Goal: Task Accomplishment & Management: Complete application form

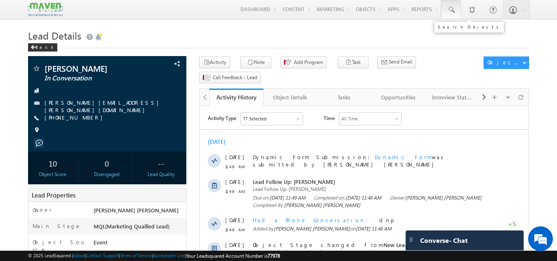
click at [445, 6] on link at bounding box center [451, 9] width 20 height 19
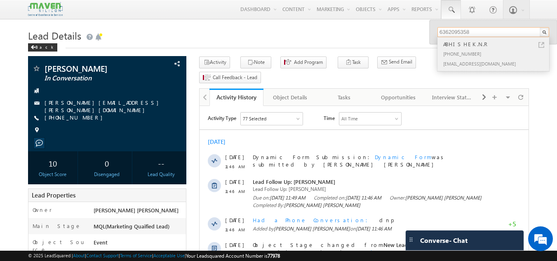
type input "6362095358"
click at [471, 48] on div "ABHISHEK.N.R" at bounding box center [496, 44] width 110 height 9
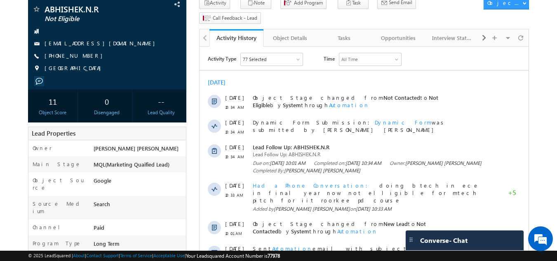
scroll to position [59, 0]
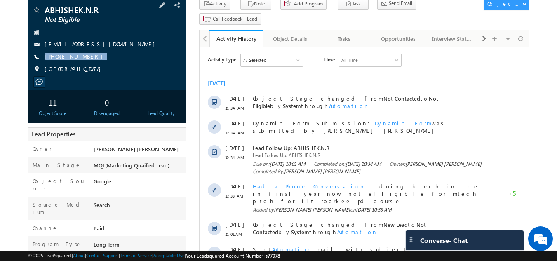
drag, startPoint x: 88, startPoint y: 57, endPoint x: 88, endPoint y: 66, distance: 8.7
click at [88, 66] on div "ABHISHEK.N.R Not Eligible [EMAIL_ADDRESS][DOMAIN_NAME] [PHONE_NUMBER]" at bounding box center [107, 42] width 150 height 72
copy div "[PHONE_NUMBER]"
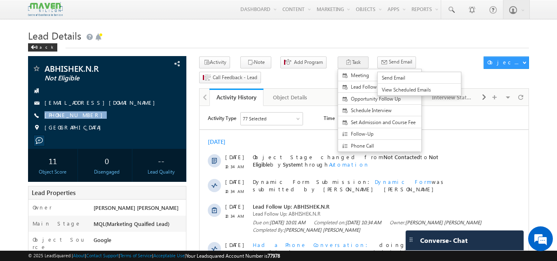
scroll to position [4, 0]
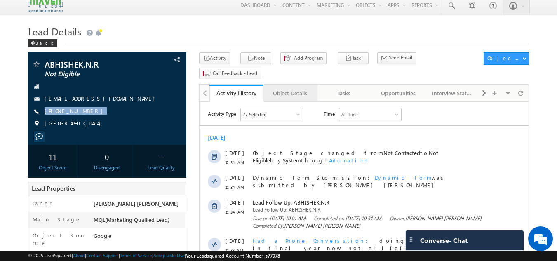
click at [291, 88] on div "Object Details" at bounding box center [290, 93] width 40 height 10
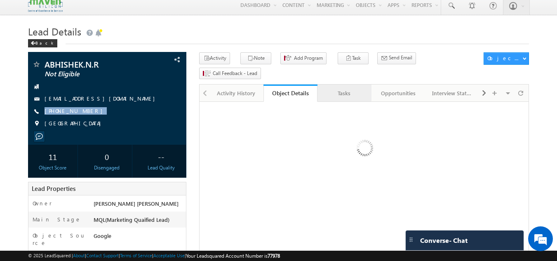
click at [343, 88] on div "Tasks" at bounding box center [344, 93] width 40 height 10
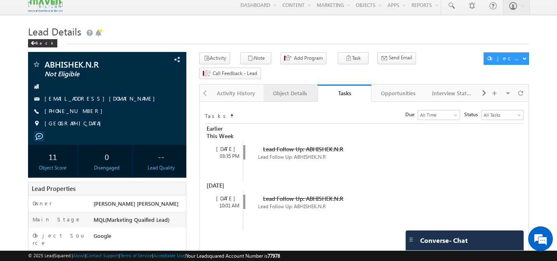
click at [289, 88] on div "Object Details" at bounding box center [290, 93] width 40 height 10
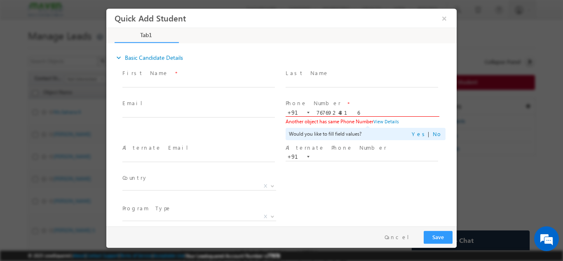
click at [357, 110] on input "7676924816" at bounding box center [362, 112] width 152 height 8
type input "7"
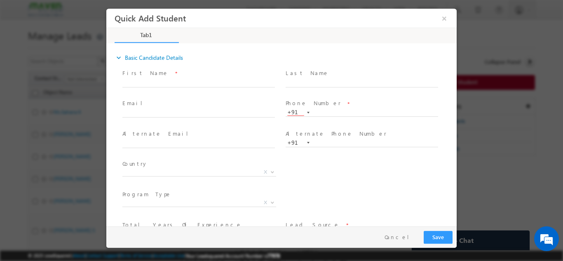
click at [232, 117] on span at bounding box center [198, 121] width 152 height 9
click at [328, 113] on input "text" at bounding box center [362, 112] width 152 height 8
click at [410, 237] on button "Cancel" at bounding box center [399, 237] width 43 height 12
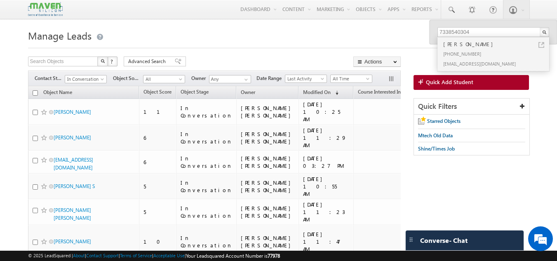
scroll to position [0, 12]
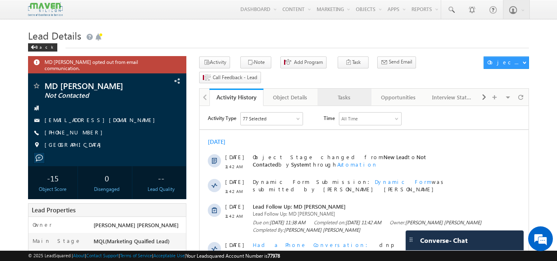
click at [347, 89] on link "Tasks" at bounding box center [344, 97] width 54 height 17
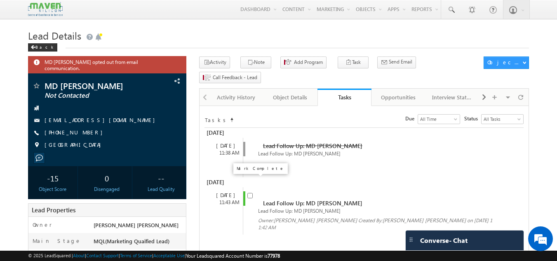
click at [252, 193] on input "checkbox" at bounding box center [249, 195] width 5 height 5
checkbox input "false"
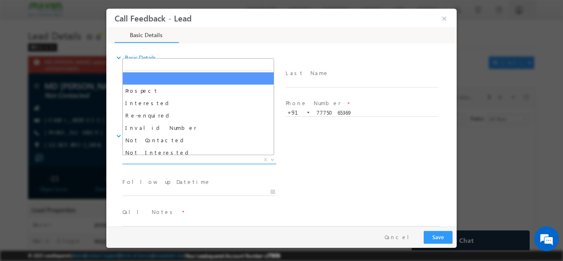
click at [236, 160] on span "X" at bounding box center [199, 159] width 154 height 8
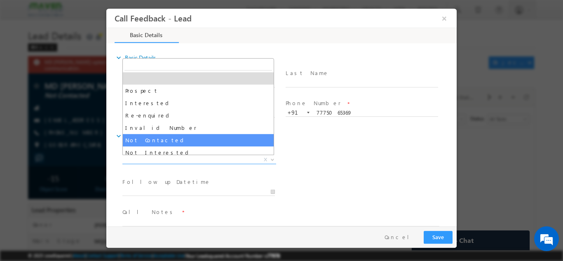
select select "Not Contacted"
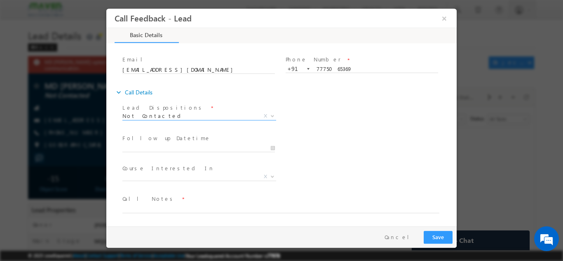
scroll to position [44, 0]
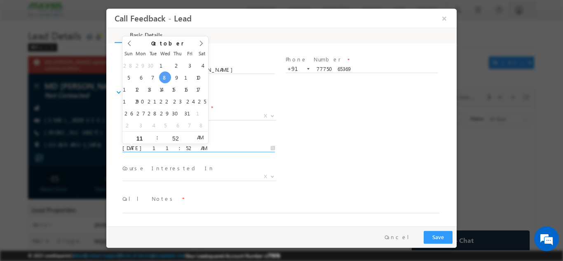
click at [213, 147] on input "08/10/2025 11:52 AM" at bounding box center [198, 148] width 152 height 8
type input "09/10/2025 11:52 AM"
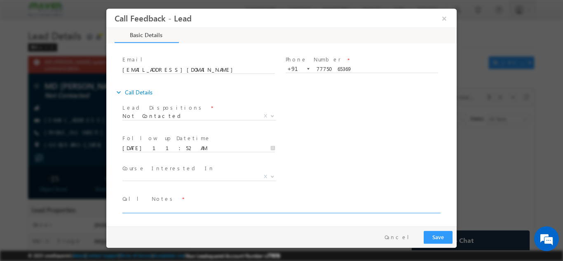
click at [166, 207] on textarea at bounding box center [280, 207] width 317 height 9
type textarea "dnp"
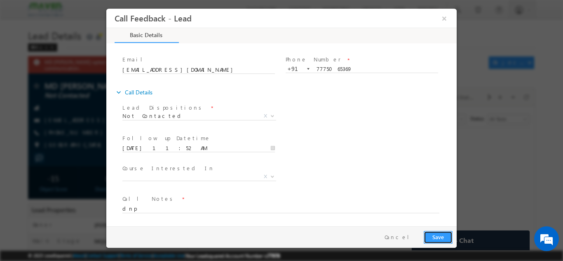
click at [441, 232] on button "Save" at bounding box center [438, 236] width 29 height 13
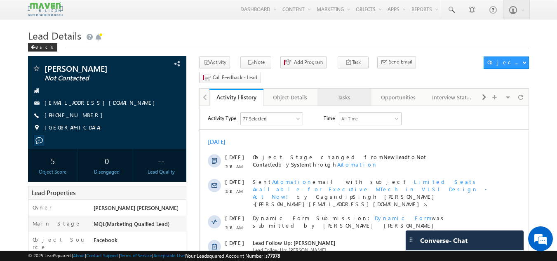
click at [364, 92] on div "Tasks" at bounding box center [344, 97] width 40 height 10
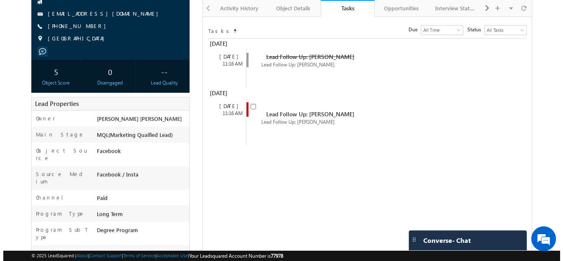
scroll to position [89, 0]
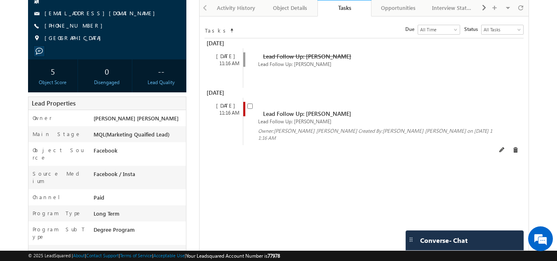
click at [250, 102] on span at bounding box center [251, 109] width 9 height 15
click at [250, 103] on input "checkbox" at bounding box center [249, 105] width 5 height 5
checkbox input "false"
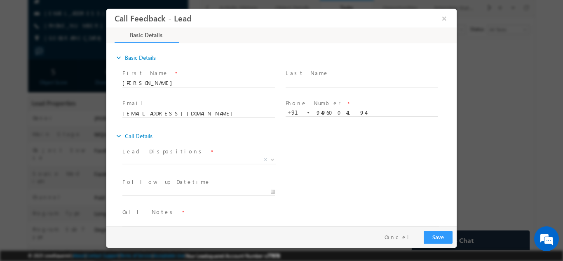
scroll to position [0, 0]
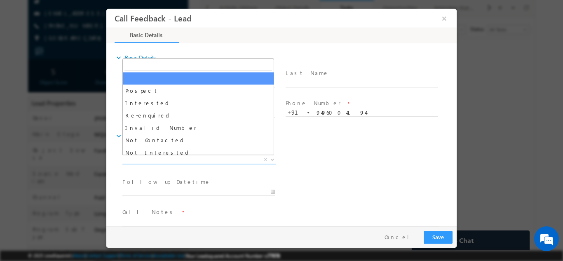
click at [177, 163] on span "Prospect Interested Re-enquired Invalid Number Not Contacted Not Interested In …" at bounding box center [202, 161] width 160 height 10
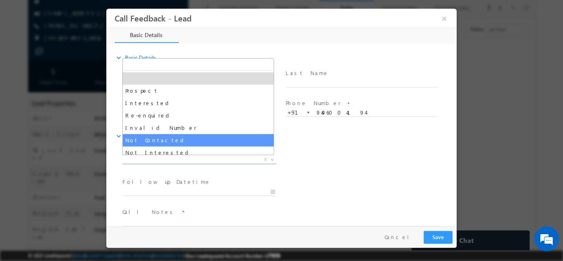
select select "Not Contacted"
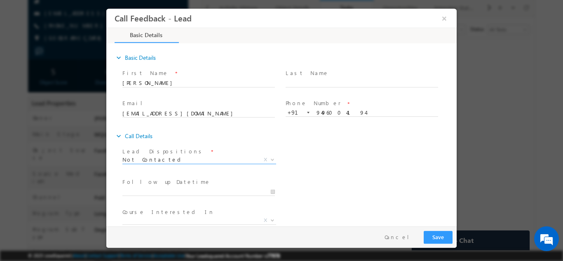
scroll to position [44, 0]
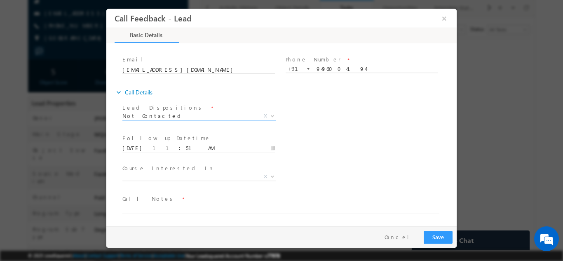
drag, startPoint x: 166, startPoint y: 146, endPoint x: 161, endPoint y: 139, distance: 8.2
click at [161, 139] on body "Call Feedback - Lead × Basic Details" at bounding box center [281, 117] width 350 height 218
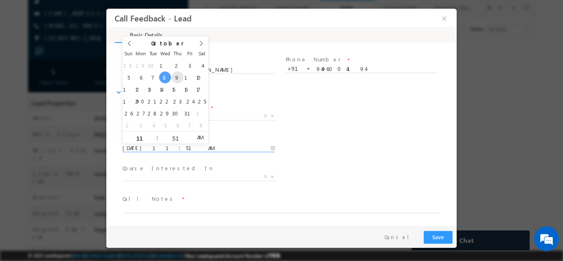
type input "09/10/2025 11:51 AM"
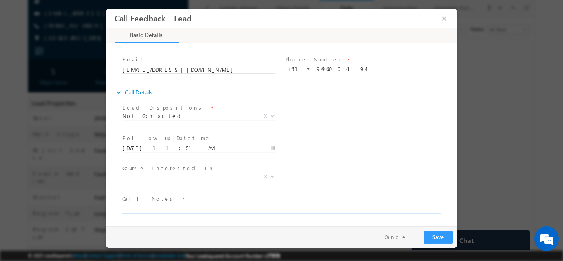
click at [164, 208] on textarea at bounding box center [280, 207] width 317 height 9
type textarea "SWO"
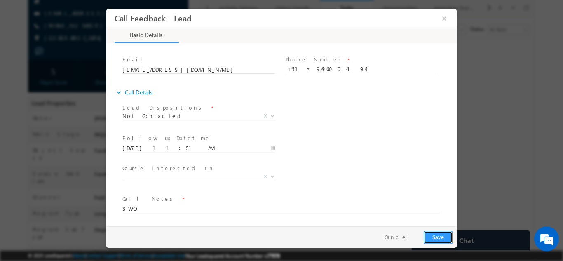
click at [430, 236] on button "Save" at bounding box center [438, 236] width 29 height 13
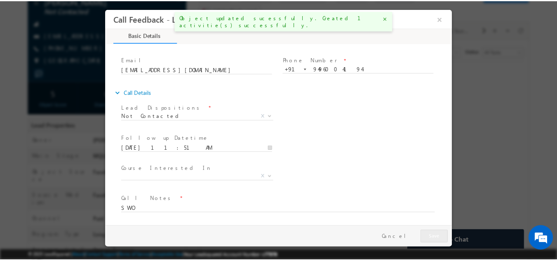
scroll to position [112, 0]
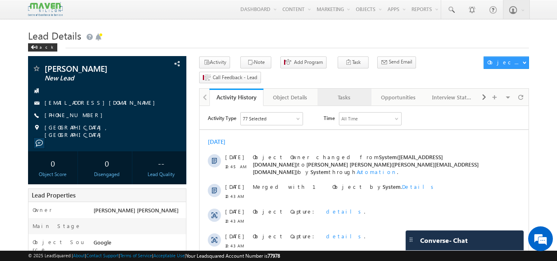
click at [355, 92] on div "Tasks" at bounding box center [344, 97] width 40 height 10
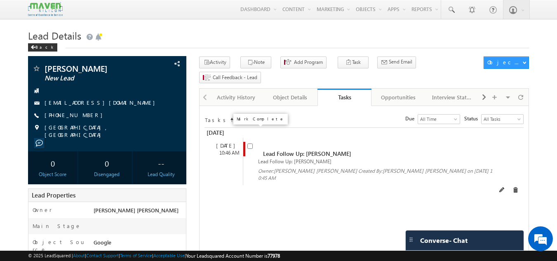
click at [249, 143] on input "checkbox" at bounding box center [249, 145] width 5 height 5
checkbox input "false"
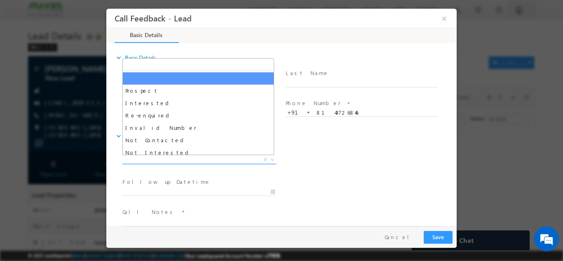
click at [195, 156] on span "X" at bounding box center [199, 159] width 154 height 8
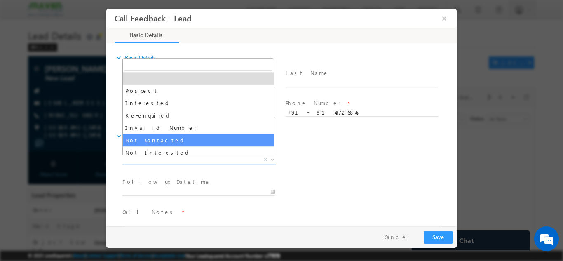
select select "Not Contacted"
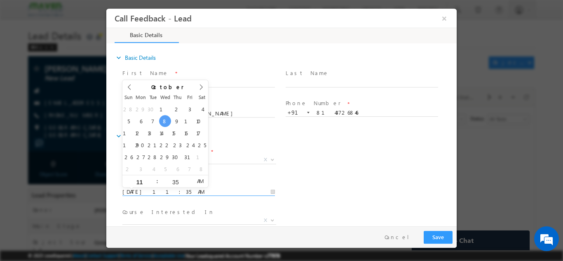
click at [228, 191] on input "[DATE] 11:35 AM" at bounding box center [198, 192] width 152 height 8
type input "[DATE] 11:35 AM"
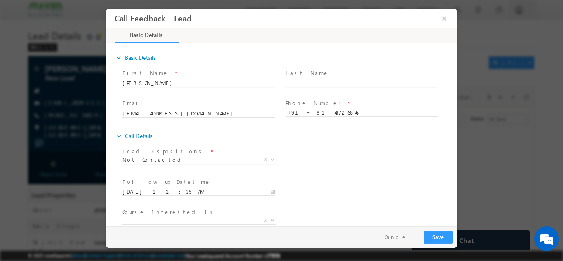
click at [327, 187] on div "Follow up Datetime * [DATE] 11:35 AM Program Type * Long Term Short Term X" at bounding box center [289, 191] width 336 height 30
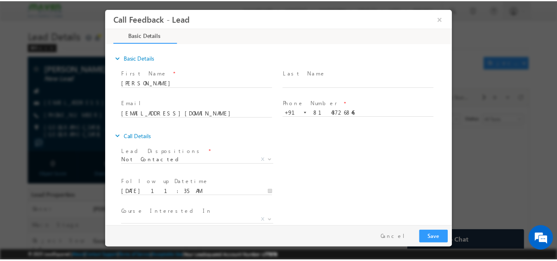
scroll to position [44, 0]
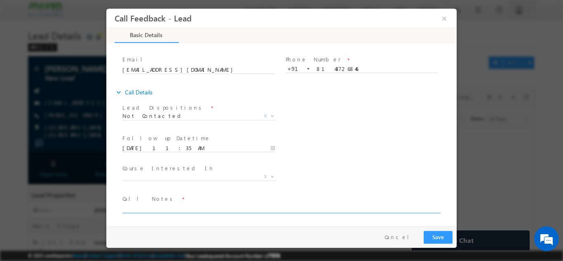
click at [288, 206] on textarea at bounding box center [280, 207] width 317 height 9
type textarea "dnp"
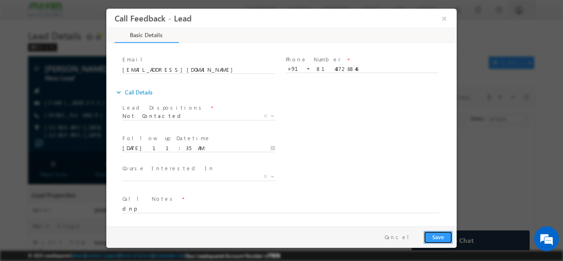
click at [449, 236] on button "Save" at bounding box center [438, 236] width 29 height 13
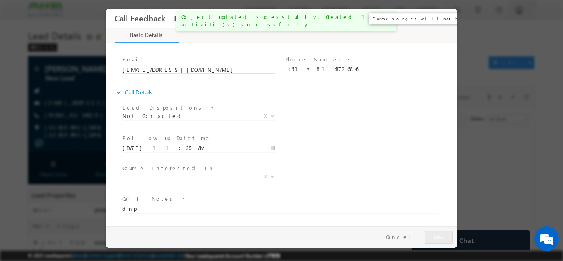
click at [443, 14] on button "×" at bounding box center [444, 17] width 14 height 15
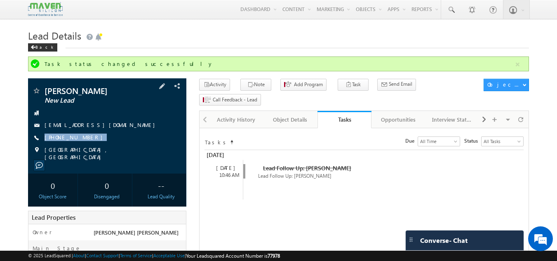
drag, startPoint x: 89, startPoint y: 135, endPoint x: 91, endPoint y: 144, distance: 9.2
click at [91, 144] on div "[PERSON_NAME] New Lead [EMAIL_ADDRESS][DOMAIN_NAME] [PHONE_NUMBER]" at bounding box center [107, 124] width 150 height 74
copy div "[PHONE_NUMBER]"
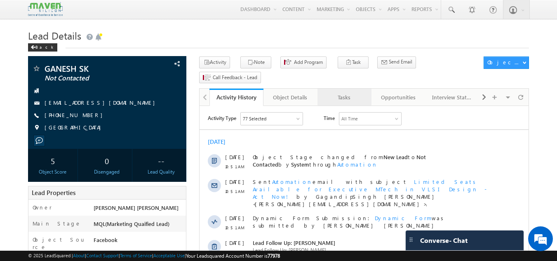
click at [343, 89] on link "Tasks" at bounding box center [344, 97] width 54 height 17
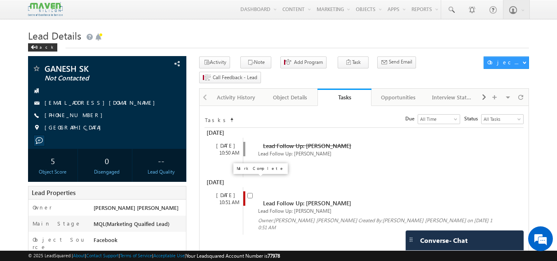
click at [251, 193] on input "checkbox" at bounding box center [249, 195] width 5 height 5
checkbox input "false"
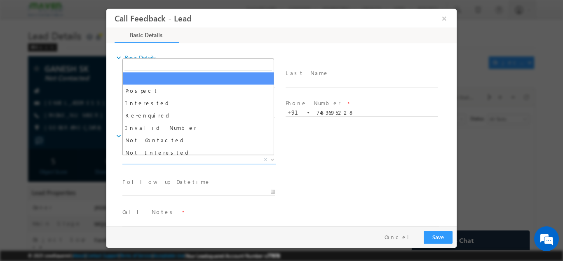
click at [242, 158] on span "X" at bounding box center [199, 159] width 154 height 8
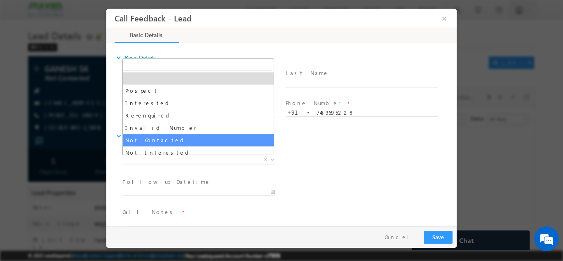
select select "Not Contacted"
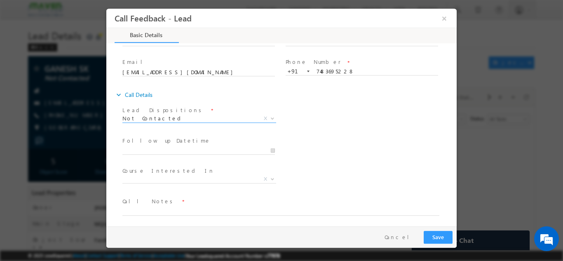
scroll to position [44, 0]
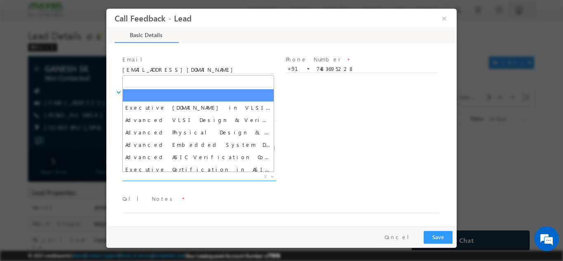
click at [207, 175] on span "X" at bounding box center [199, 176] width 154 height 8
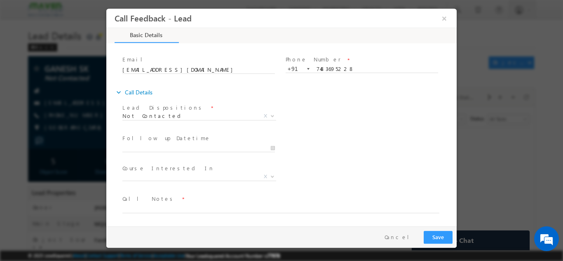
click at [308, 128] on div "Lead Dispositions * Prospect Interested Re-enquired Invalid Number Not Contacte…" at bounding box center [289, 116] width 336 height 30
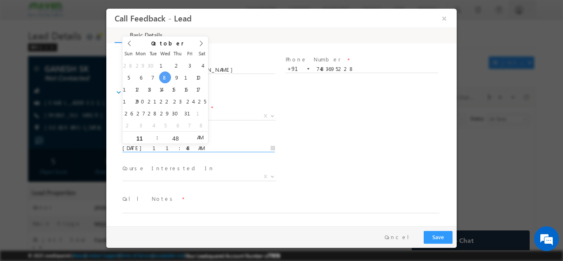
click at [239, 146] on input "08/10/2025 11:48 AM" at bounding box center [198, 148] width 152 height 8
type input "09/10/2025 11:48 AM"
click at [324, 127] on div "Lead Dispositions * Prospect Interested Re-enquired Invalid Number Not Contacte…" at bounding box center [289, 116] width 336 height 30
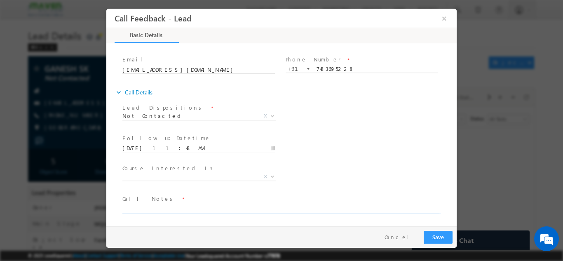
click at [197, 205] on textarea at bounding box center [280, 207] width 317 height 9
type textarea "dnp"
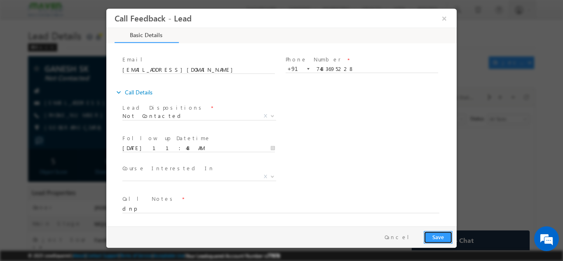
click at [450, 235] on button "Save" at bounding box center [438, 236] width 29 height 13
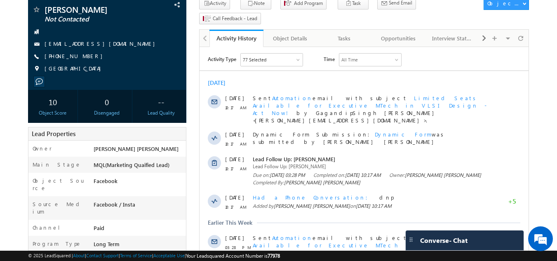
scroll to position [59, 0]
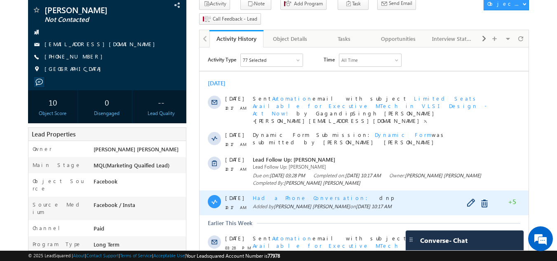
drag, startPoint x: 199, startPoint y: 47, endPoint x: 265, endPoint y: 190, distance: 156.4
click at [265, 190] on div "Had a Phone Conversation dnp Added by [PERSON_NAME] [PERSON_NAME] on [DATE] 10:…" at bounding box center [373, 202] width 241 height 25
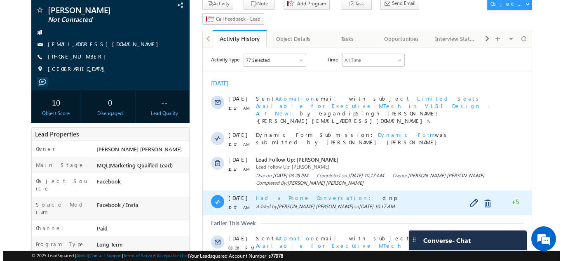
scroll to position [0, 0]
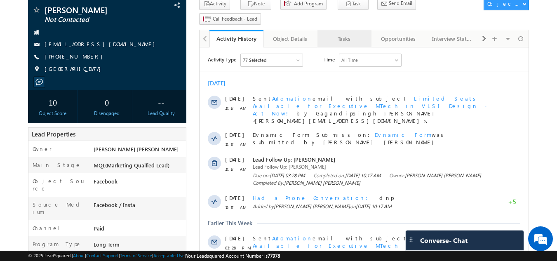
click at [349, 30] on link "Tasks" at bounding box center [344, 38] width 54 height 17
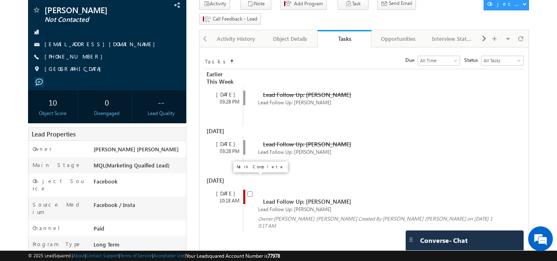
click at [251, 191] on input "checkbox" at bounding box center [249, 193] width 5 height 5
checkbox input "false"
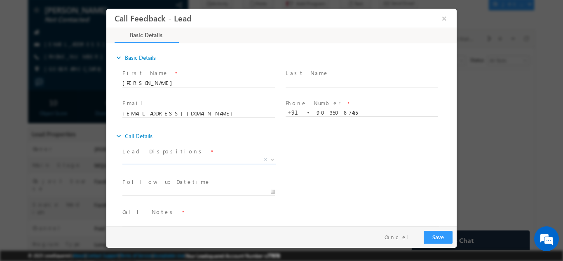
click at [186, 161] on span "X" at bounding box center [199, 159] width 154 height 8
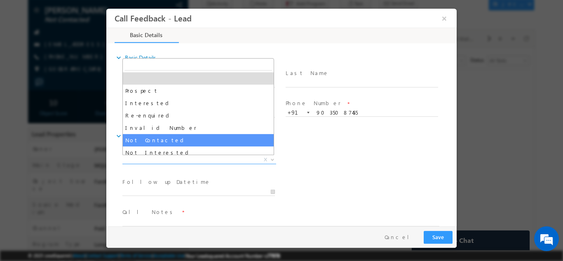
select select "Not Contacted"
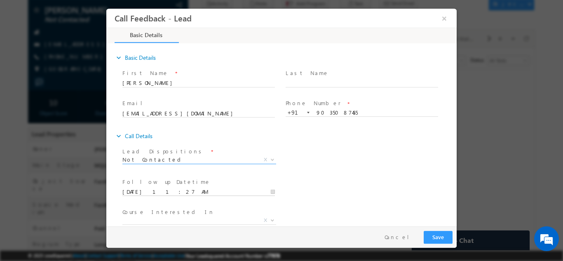
click at [180, 190] on input "08/10/2025 11:27 AM" at bounding box center [198, 192] width 152 height 8
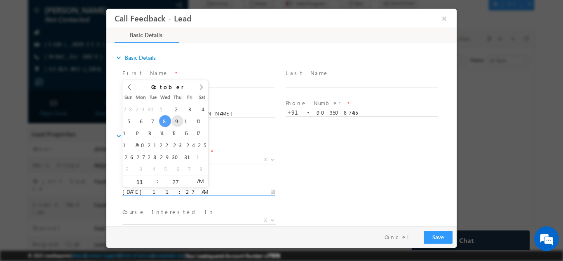
type input "09/10/2025 11:27 AM"
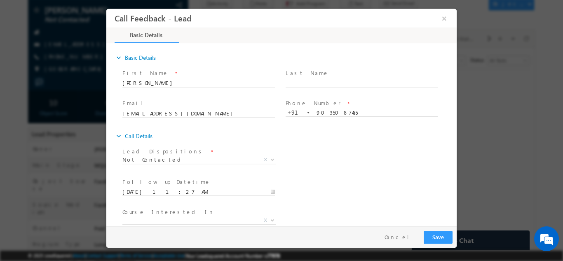
click at [296, 144] on div "expand_more Call Details Lead Dispositions *" at bounding box center [286, 197] width 342 height 138
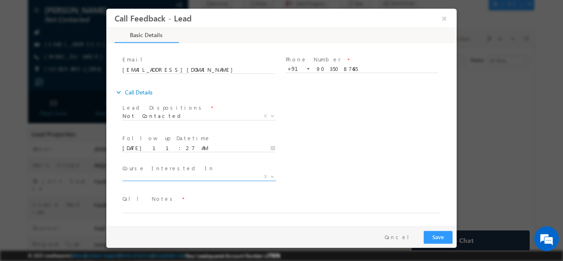
click at [219, 178] on span "X" at bounding box center [199, 176] width 154 height 8
click at [388, 106] on div "Lead Dispositions * Prospect Interested Re-enquired Invalid Number Not Contacte…" at bounding box center [289, 116] width 336 height 30
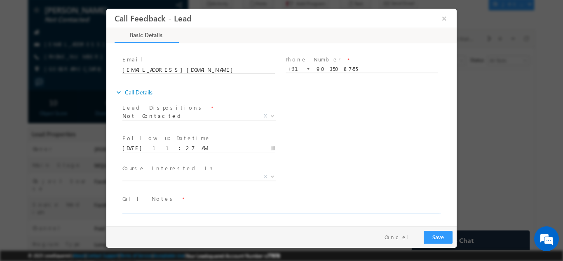
click at [151, 209] on textarea at bounding box center [280, 207] width 317 height 9
type textarea "dnp"
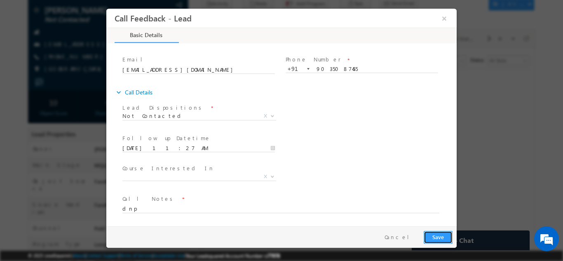
click at [442, 235] on button "Save" at bounding box center [438, 236] width 29 height 13
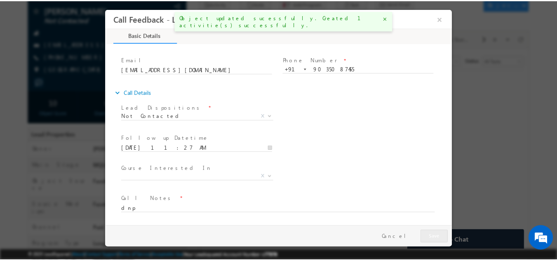
scroll to position [81, 0]
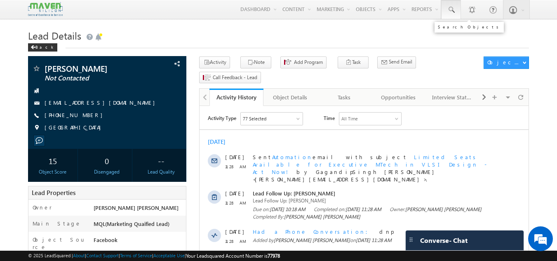
click at [456, 9] on link at bounding box center [451, 9] width 20 height 19
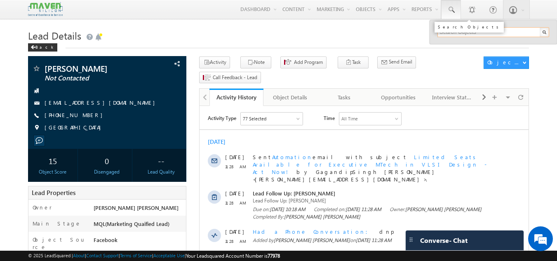
paste input "7899537616"
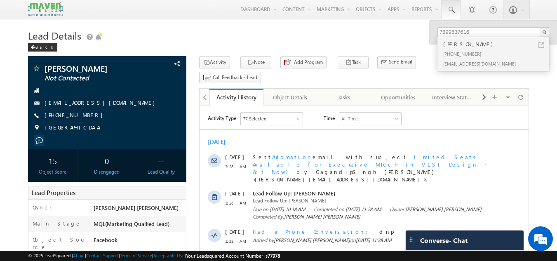
type input "7899537616"
click at [451, 47] on div "Sumanth Avaji" at bounding box center [496, 44] width 110 height 9
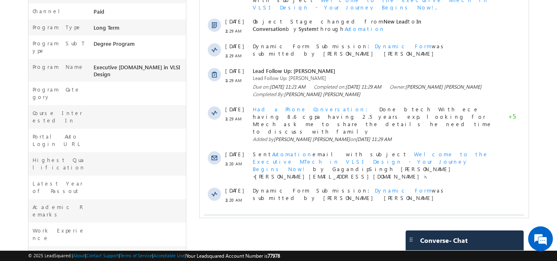
scroll to position [292, 0]
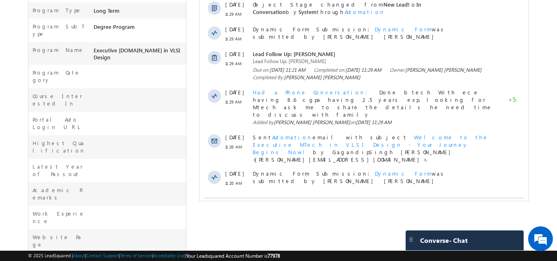
click at [311, 197] on span "Show More" at bounding box center [364, 205] width 321 height 16
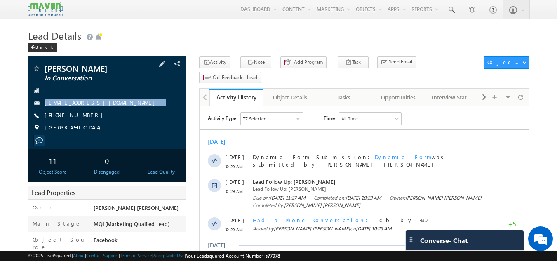
drag, startPoint x: 118, startPoint y: 95, endPoint x: 127, endPoint y: 119, distance: 25.8
click at [127, 119] on div "[PERSON_NAME] In Conversation [EMAIL_ADDRESS][DOMAIN_NAME] [PHONE_NUMBER] [GEOG…" at bounding box center [107, 100] width 150 height 72
copy div "[EMAIL_ADDRESS][DOMAIN_NAME]"
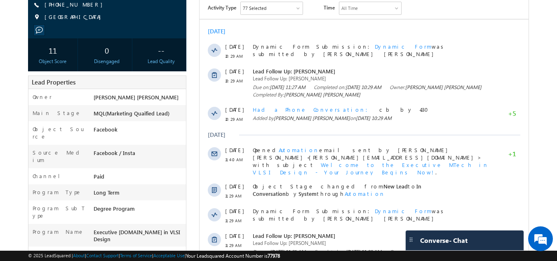
scroll to position [110, 0]
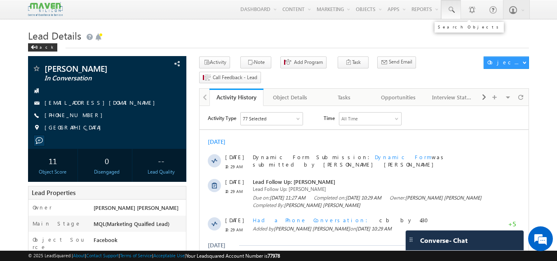
click at [457, 7] on link at bounding box center [451, 9] width 20 height 19
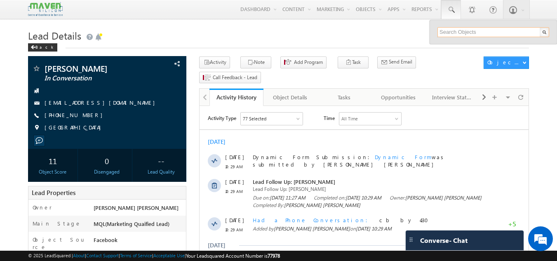
click at [450, 29] on input "text" at bounding box center [493, 32] width 112 height 10
type input "7676924816"
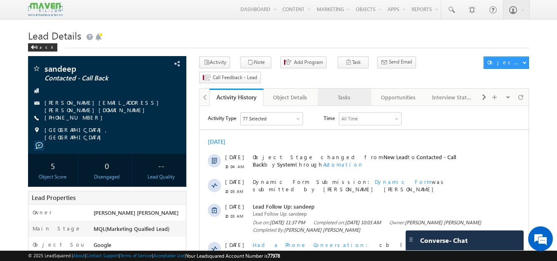
click at [352, 89] on link "Tasks" at bounding box center [344, 97] width 54 height 17
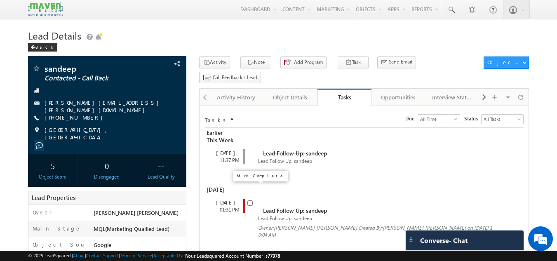
click at [249, 200] on input "checkbox" at bounding box center [249, 202] width 5 height 5
checkbox input "false"
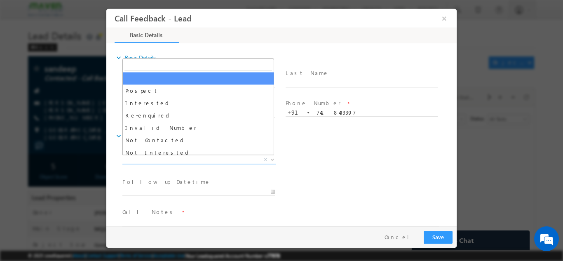
click at [197, 159] on span "X" at bounding box center [199, 159] width 154 height 8
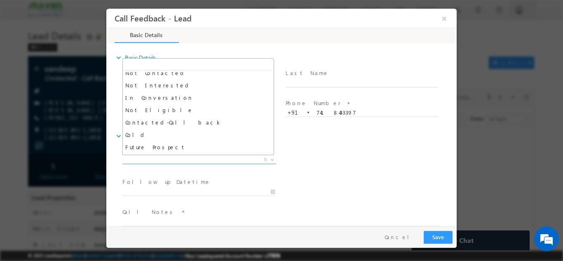
scroll to position [68, 0]
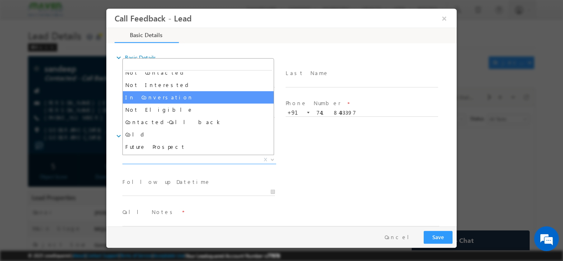
select select "In Conversation"
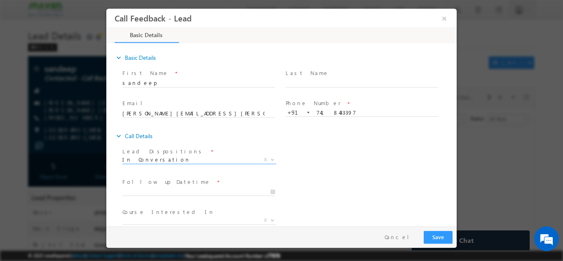
scroll to position [44, 0]
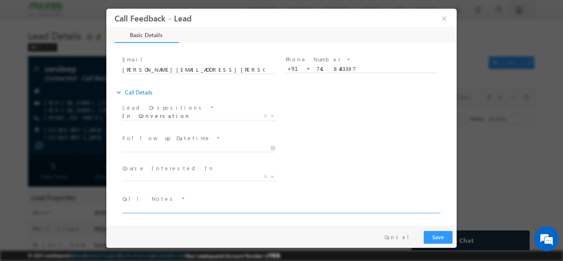
click at [215, 203] on textarea at bounding box center [280, 207] width 317 height 9
click at [307, 208] on textarea "Done Btech electronics and instrumentation having 6.5 cgpa having 9 years" at bounding box center [280, 207] width 317 height 9
type textarea "Done Btech electronics and instrumentation having 6.5 cgpa having 9 years"
type input "08/10/2025 11:54 AM"
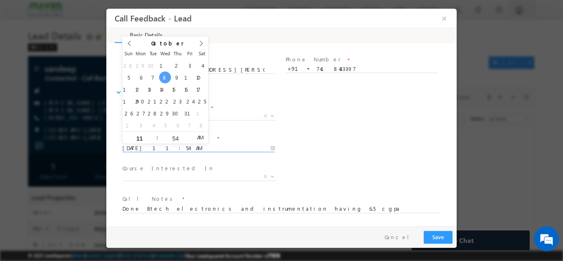
click at [164, 149] on input "08/10/2025 11:54 AM" at bounding box center [198, 148] width 152 height 8
click at [204, 147] on input "08/10/2025 11:54 AM" at bounding box center [198, 148] width 152 height 8
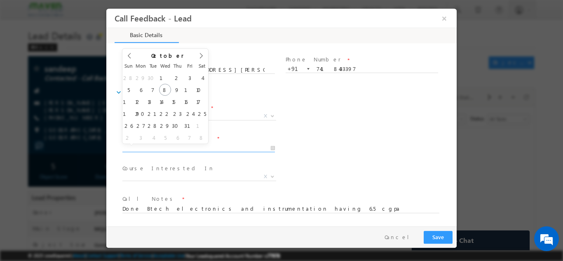
click at [204, 147] on input "text" at bounding box center [198, 148] width 152 height 8
click at [302, 134] on div "Follow up Datetime * Program Type * Long Term Short Term X" at bounding box center [289, 147] width 336 height 30
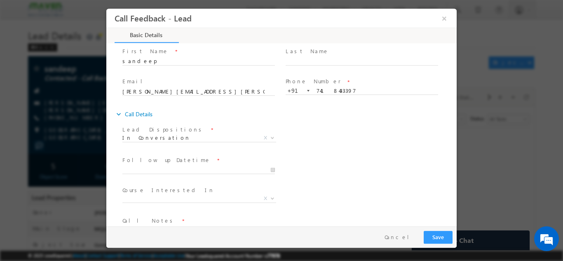
scroll to position [21, 0]
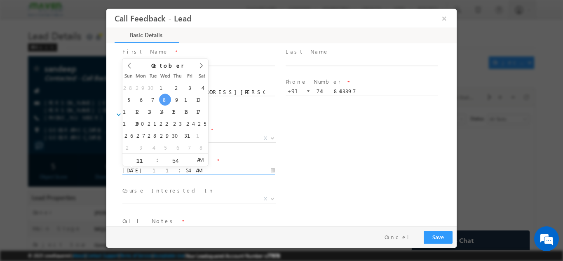
click at [217, 171] on input "08/10/2025 11:54 AM" at bounding box center [198, 170] width 152 height 8
type input "09/10/2025 11:54 AM"
click at [331, 143] on div "Lead Dispositions * Prospect Interested Re-enquired Invalid Number Not Contacte…" at bounding box center [289, 139] width 336 height 30
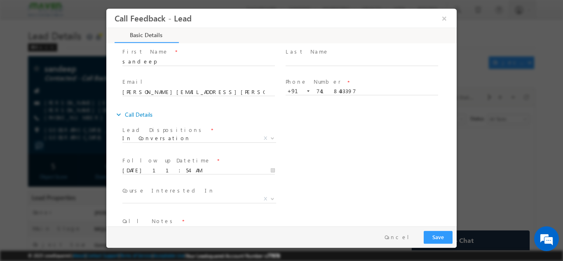
scroll to position [44, 0]
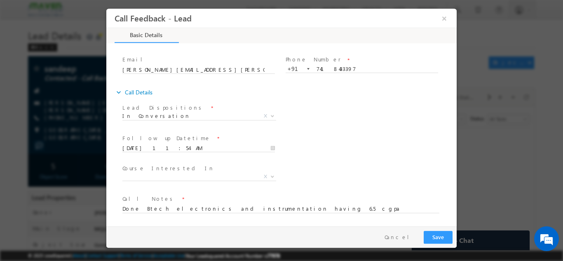
click at [317, 202] on span "Call Notes *" at bounding box center [276, 198] width 308 height 9
click at [307, 204] on textarea "Done Btech electronics and instrumentation having 6.5 cgpa having 9 years" at bounding box center [280, 207] width 317 height 9
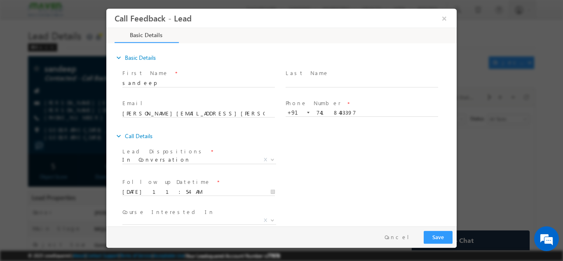
scroll to position [49, 0]
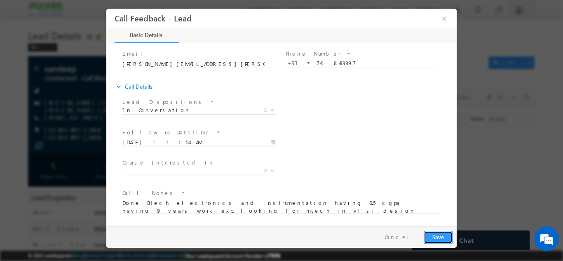
drag, startPoint x: 432, startPoint y: 231, endPoint x: 249, endPoint y: 209, distance: 184.3
click at [249, 209] on div "Call Feedback - Lead × Basic Details 75% Completed" at bounding box center [281, 117] width 350 height 218
click at [249, 209] on textarea "Done Btech electronics and instrumentation having 6.5 cgpa having 9 years work …" at bounding box center [280, 204] width 317 height 15
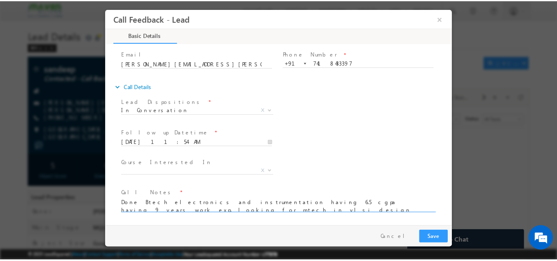
scroll to position [1, 0]
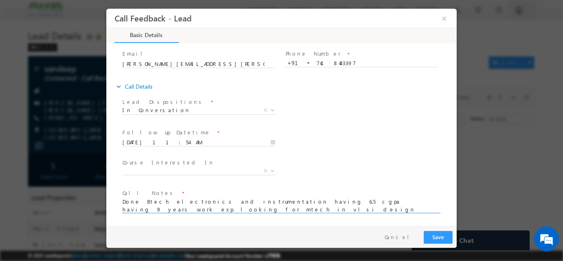
type textarea "Done Btech electronics and instrumentation having 6.5 cgpa having 9 years work …"
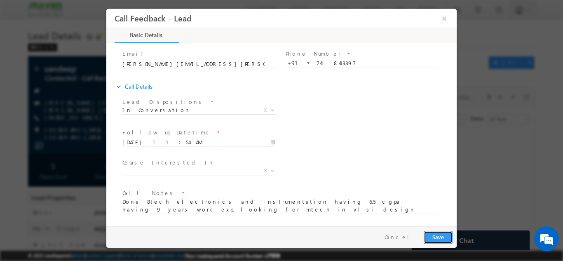
click at [436, 237] on button "Save" at bounding box center [438, 236] width 29 height 13
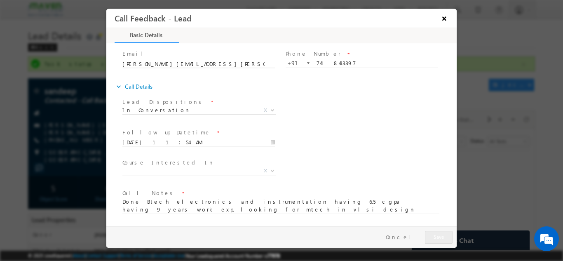
click at [442, 18] on button "×" at bounding box center [444, 17] width 14 height 15
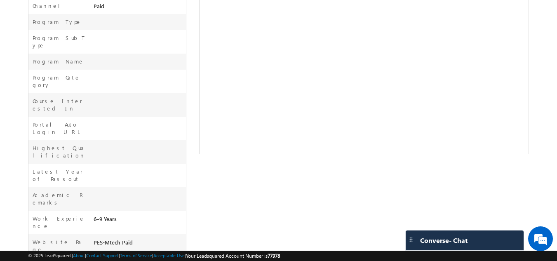
scroll to position [0, 0]
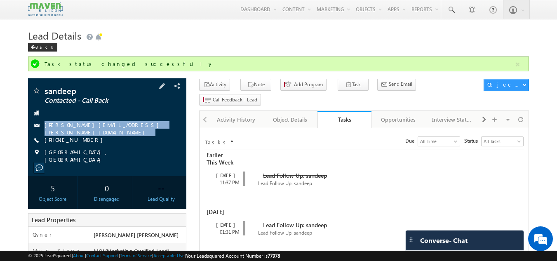
drag, startPoint x: 115, startPoint y: 117, endPoint x: 121, endPoint y: 138, distance: 21.9
click at [121, 138] on div "sandeep Contacted - Call Back bhuyan.sandip@gmail.com +91-7418433397" at bounding box center [107, 125] width 150 height 77
copy div "bhuyan.sandip@gmail.com"
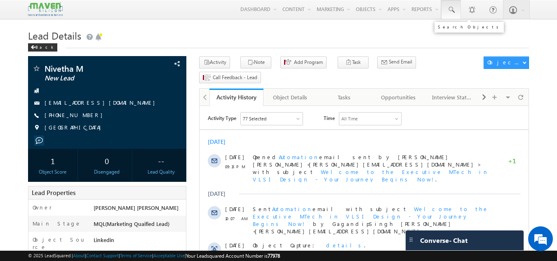
click at [449, 14] on link at bounding box center [451, 9] width 20 height 19
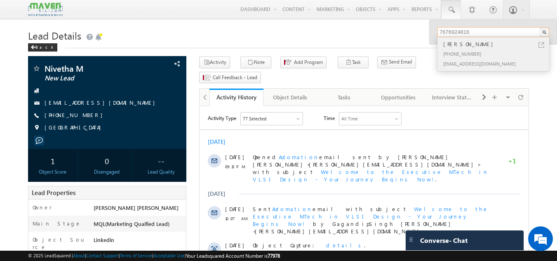
type input "7676924816"
click at [484, 62] on div "vsasangu@gmail.com" at bounding box center [496, 64] width 110 height 10
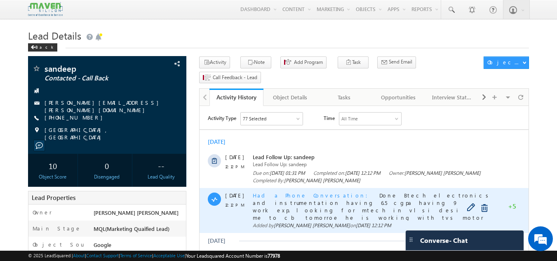
drag, startPoint x: 321, startPoint y: 193, endPoint x: 310, endPoint y: 202, distance: 14.2
click at [310, 202] on span "Done Btech electronics and instrumentation having 6.5 cgpa having 9 years work …" at bounding box center [373, 210] width 240 height 37
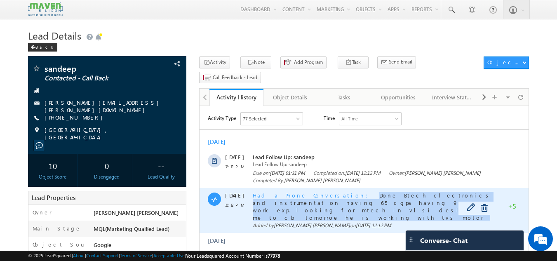
drag, startPoint x: 320, startPoint y: 195, endPoint x: 300, endPoint y: 209, distance: 24.7
click at [300, 209] on div "Had a Phone Conversation Done Btech electronics and instrumentation having 6.5 …" at bounding box center [373, 206] width 241 height 29
copy span "Done Btech electronics and instrumentation having 6.5 cgpa having 9 years work …"
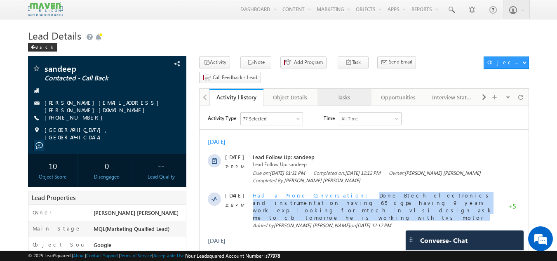
click at [353, 92] on div "Tasks" at bounding box center [344, 97] width 40 height 10
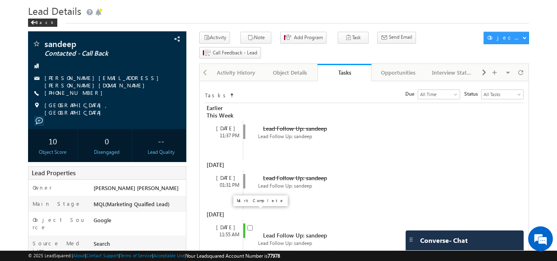
click at [249, 225] on input "checkbox" at bounding box center [249, 227] width 5 height 5
checkbox input "false"
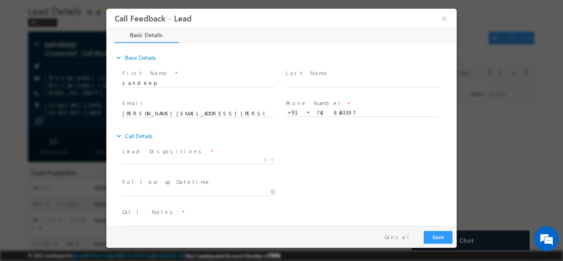
click at [181, 155] on span "Lead Dispositions *" at bounding box center [198, 151] width 152 height 9
click at [176, 161] on span "X" at bounding box center [199, 159] width 154 height 8
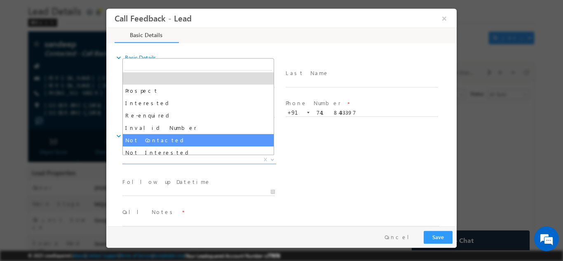
scroll to position [78, 0]
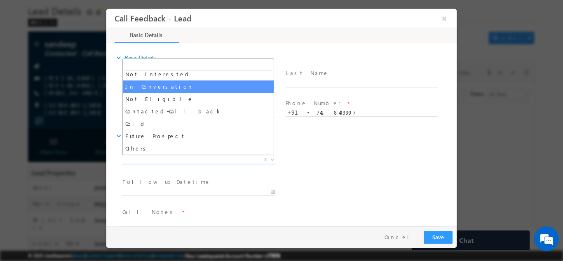
select select "In Conversation"
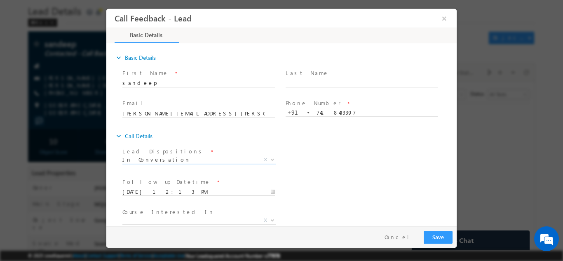
click at [184, 189] on input "08/10/2025 12:13 PM" at bounding box center [198, 192] width 152 height 8
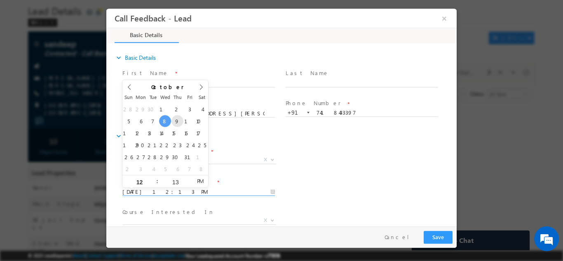
type input "09/10/2025 12:13 PM"
click at [279, 159] on div "Prospect Interested Re-enquired Invalid Number Not Contacted Not Interested In …" at bounding box center [202, 160] width 160 height 9
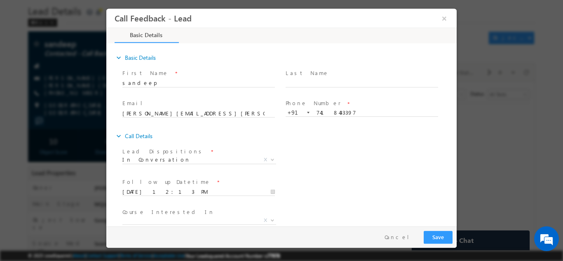
scroll to position [44, 0]
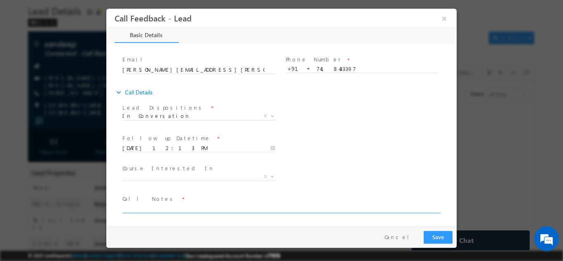
drag, startPoint x: 207, startPoint y: 205, endPoint x: 208, endPoint y: 209, distance: 4.3
click at [208, 209] on textarea at bounding box center [280, 207] width 317 height 9
paste textarea "Done Btech electronics and instrumentation having 6.5 cgpa having 9 years work …"
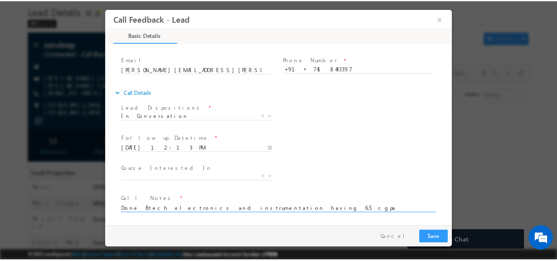
scroll to position [2, 0]
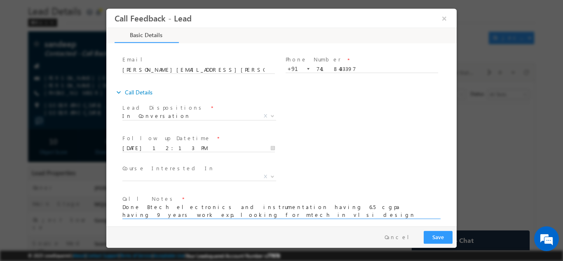
type textarea "Done Btech electronics and instrumentation having 6.5 cgpa having 9 years work …"
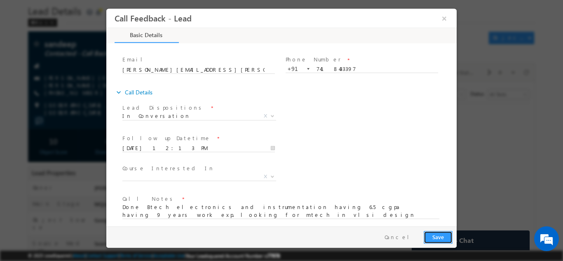
click at [442, 235] on button "Save" at bounding box center [438, 236] width 29 height 13
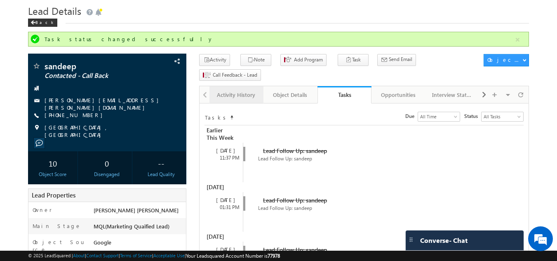
click at [233, 90] on div "Activity History" at bounding box center [236, 95] width 40 height 10
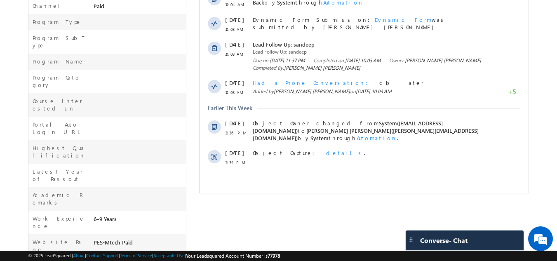
scroll to position [0, 0]
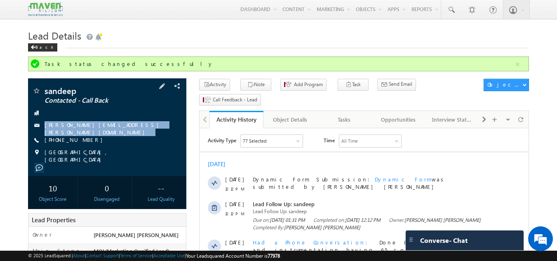
drag, startPoint x: 121, startPoint y: 120, endPoint x: 124, endPoint y: 132, distance: 12.6
click at [124, 132] on div "sandeep Contacted - Call Back bhuyan.sandip@gmail.com +91-7418433397" at bounding box center [107, 125] width 150 height 77
copy div "bhuyan.sandip@gmail.com"
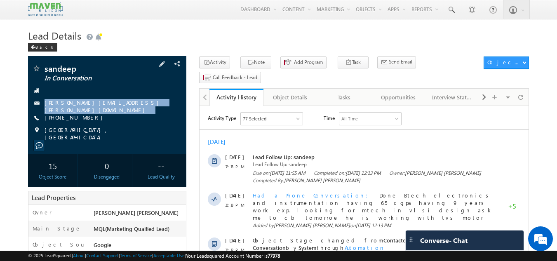
drag, startPoint x: 119, startPoint y: 98, endPoint x: 123, endPoint y: 118, distance: 20.6
click at [123, 118] on div "sandeep In Conversation bhuyan.sandip@gmail.com +91-7418433397" at bounding box center [107, 102] width 150 height 77
copy div "[PERSON_NAME][EMAIL_ADDRESS][PERSON_NAME][DOMAIN_NAME]"
click at [101, 114] on div "[PHONE_NUMBER]" at bounding box center [107, 118] width 150 height 8
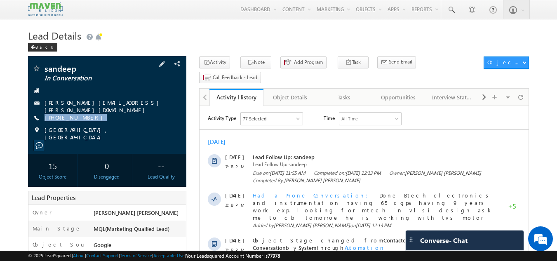
drag, startPoint x: 101, startPoint y: 112, endPoint x: 84, endPoint y: 124, distance: 20.6
click at [84, 124] on div "sandeep In Conversation bhuyan.sandip@gmail.com +91-7418433397" at bounding box center [107, 102] width 150 height 77
copy div "[PHONE_NUMBER]"
click at [451, 6] on span at bounding box center [451, 10] width 8 height 8
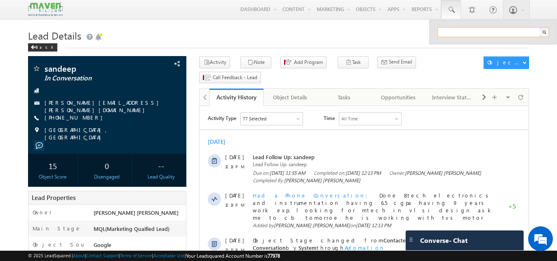
paste input "srividya.9821@gmail.com"
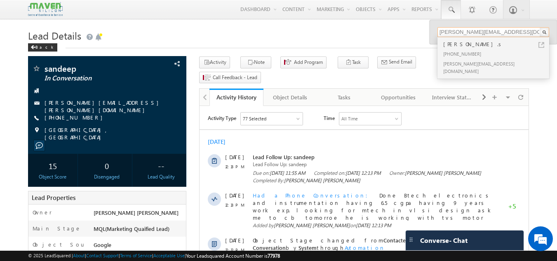
type input "srividya.9821@gmail.com"
click at [467, 47] on div "Srividya.s" at bounding box center [496, 44] width 110 height 9
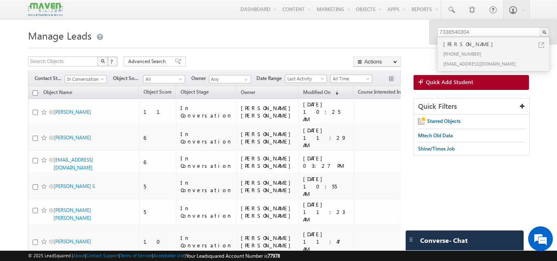
scroll to position [0, 12]
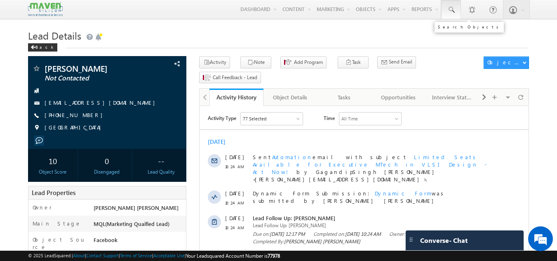
click at [447, 8] on span at bounding box center [451, 10] width 8 height 8
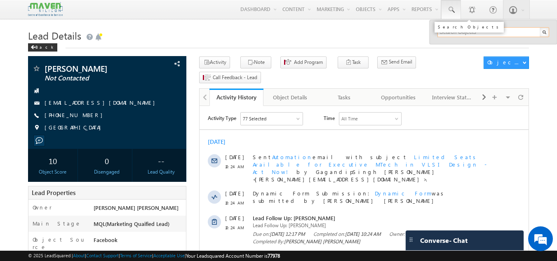
paste input "9108338027"
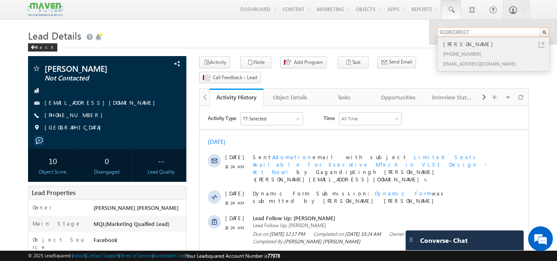
type input "9108338027"
click at [463, 47] on div "[PERSON_NAME]" at bounding box center [496, 44] width 110 height 9
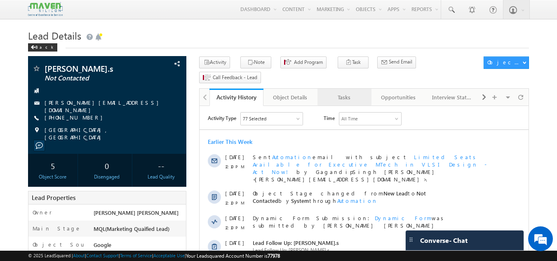
click at [354, 92] on div "Tasks" at bounding box center [344, 97] width 40 height 10
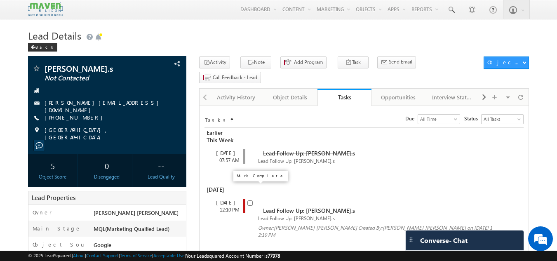
click at [250, 200] on input "checkbox" at bounding box center [249, 202] width 5 height 5
checkbox input "false"
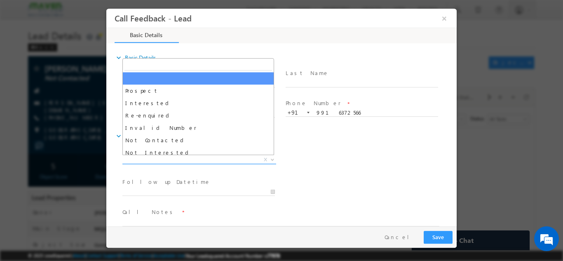
click at [190, 159] on span "X" at bounding box center [199, 159] width 154 height 8
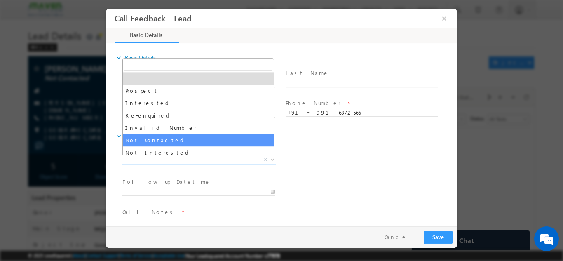
select select "Not Contacted"
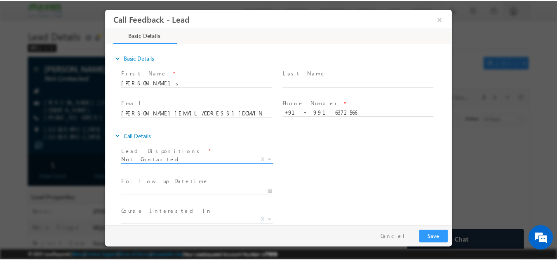
scroll to position [44, 0]
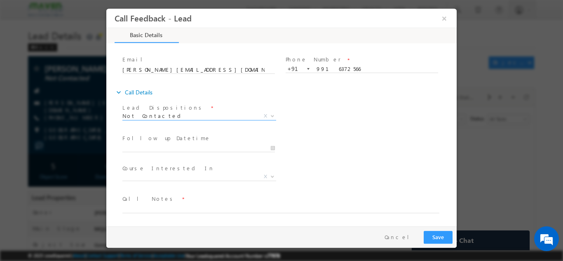
click at [195, 202] on span "Call Notes *" at bounding box center [276, 198] width 308 height 9
click at [188, 207] on textarea at bounding box center [280, 207] width 317 height 9
type textarea "dnp"
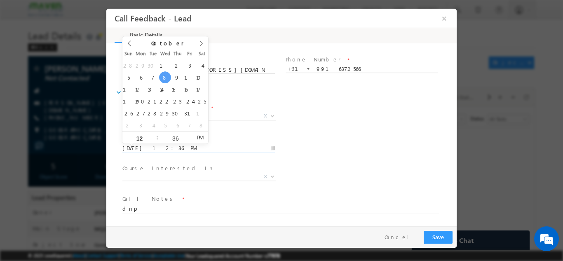
click at [185, 151] on input "08/10/2025 12:36 PM" at bounding box center [198, 148] width 152 height 8
type input "09/10/2025 12:36 PM"
click at [331, 144] on div "Follow up Datetime * 09/10/2025 12:36 PM Program Type * Long Term Short Term X" at bounding box center [289, 147] width 336 height 30
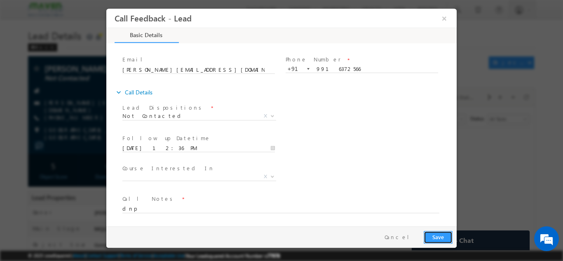
click at [438, 234] on button "Save" at bounding box center [438, 236] width 29 height 13
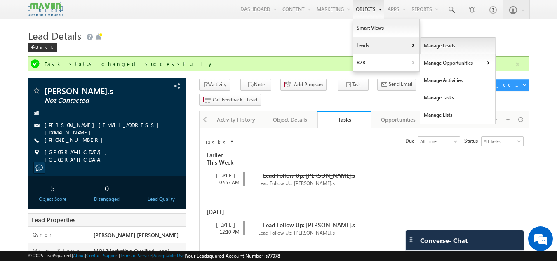
click at [435, 51] on link "Manage Leads" at bounding box center [457, 45] width 75 height 17
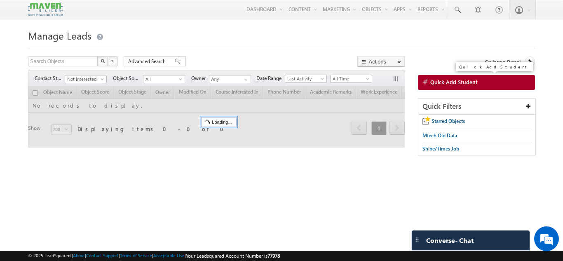
click at [438, 79] on span "Quick Add Student" at bounding box center [453, 81] width 47 height 7
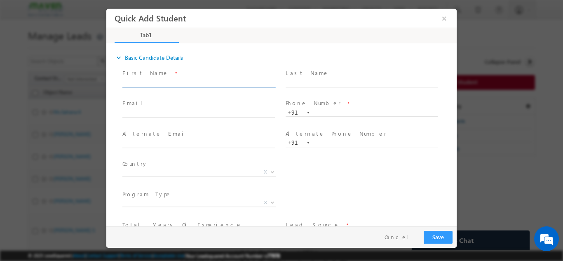
click at [198, 85] on input "text" at bounding box center [198, 83] width 152 height 8
type input "[PERSON_NAME]"
click at [248, 113] on input "text" at bounding box center [198, 113] width 152 height 8
paste input "[PERSON_NAME]"
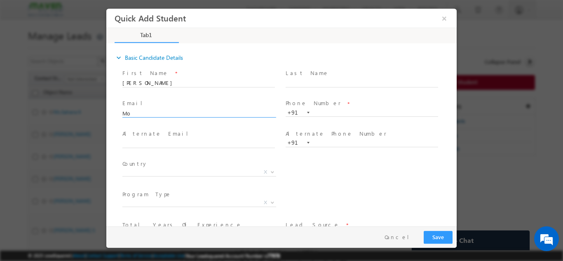
type input "M"
paste input "[EMAIL_ADDRESS][DOMAIN_NAME]"
type input "[EMAIL_ADDRESS][DOMAIN_NAME]"
click at [331, 108] on input "text" at bounding box center [362, 112] width 152 height 8
paste input "9108338027"
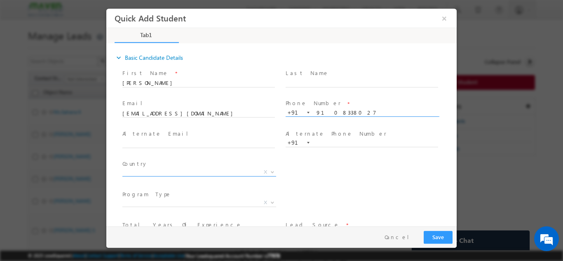
type input "9108338027"
click at [232, 173] on span "X" at bounding box center [199, 172] width 154 height 8
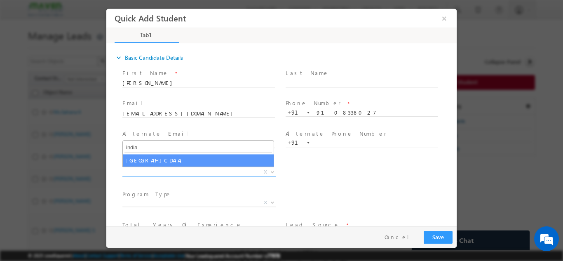
type input "india"
select select "[GEOGRAPHIC_DATA]"
select select
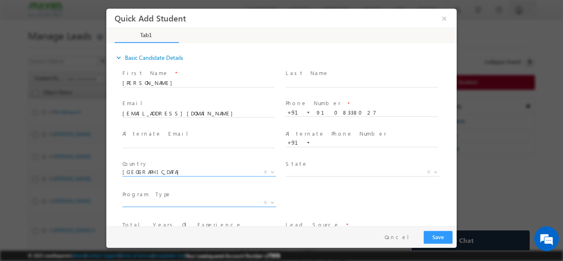
click at [240, 199] on span "X" at bounding box center [199, 202] width 154 height 8
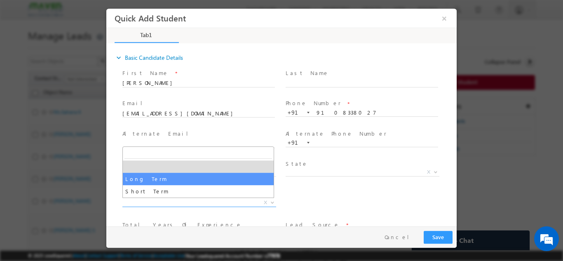
select select "Long Term"
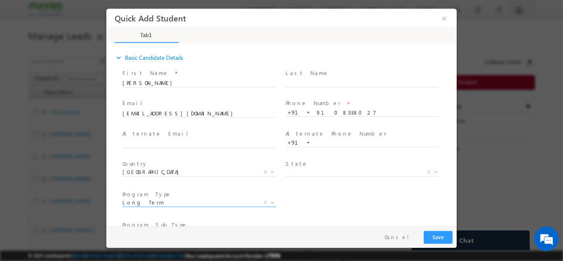
scroll to position [87, 0]
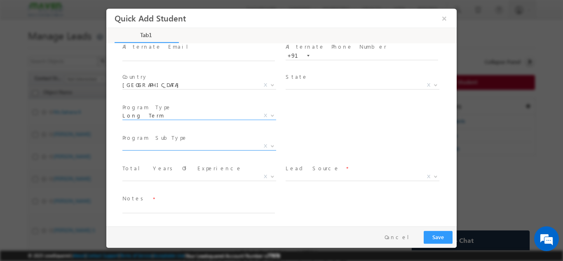
click at [215, 144] on span "X" at bounding box center [199, 146] width 154 height 8
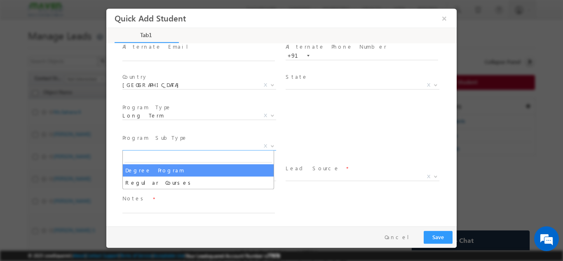
select select "Degree Program"
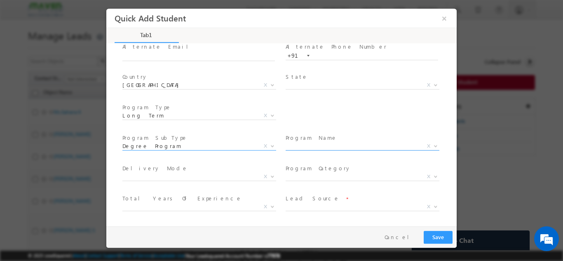
click at [293, 149] on span "X" at bounding box center [363, 146] width 154 height 8
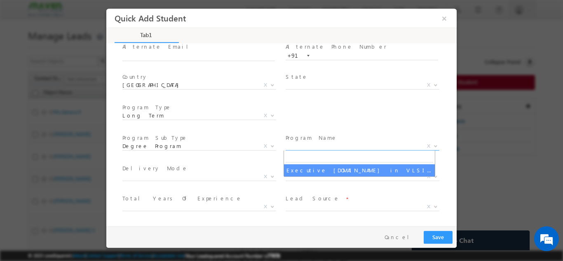
select select "Executive [DOMAIN_NAME] in VLSI Design"
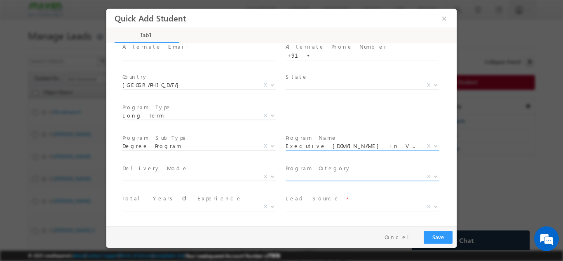
click at [314, 174] on span "X" at bounding box center [363, 176] width 154 height 8
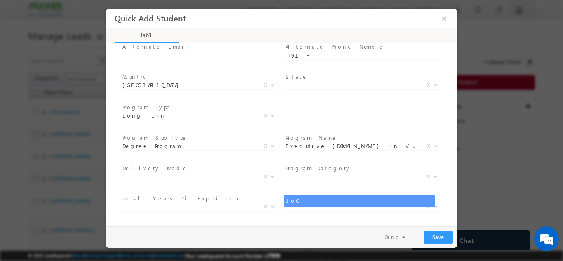
click at [232, 197] on span "Total Years Of Experience *" at bounding box center [198, 198] width 152 height 9
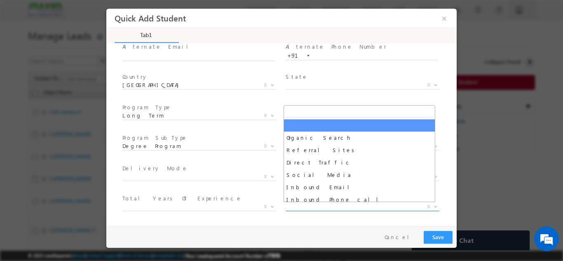
click at [317, 206] on span "X" at bounding box center [363, 206] width 154 height 8
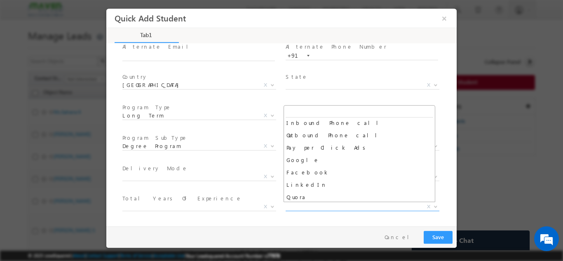
scroll to position [77, 0]
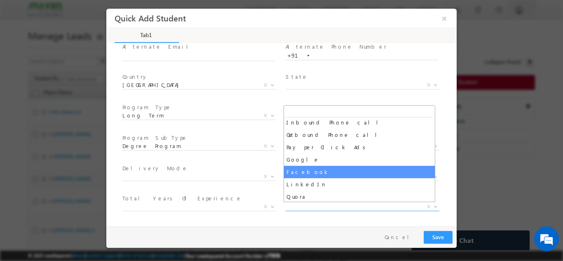
select select "Facebook"
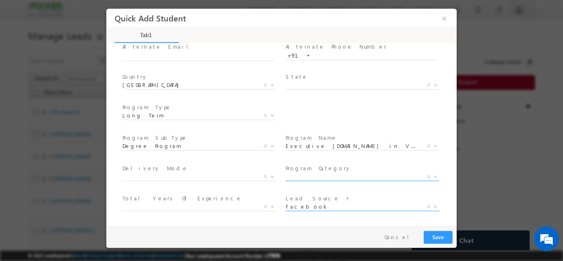
scroll to position [148, 0]
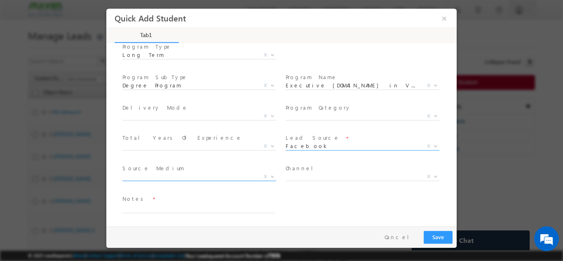
click at [238, 176] on span "X" at bounding box center [199, 176] width 154 height 8
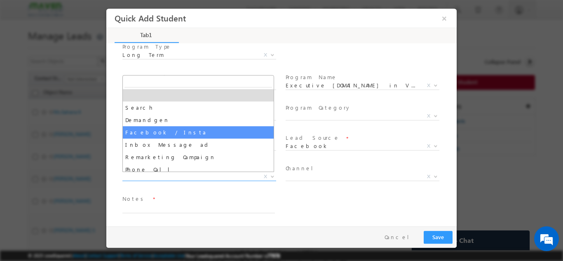
select select "Facebook / Insta"
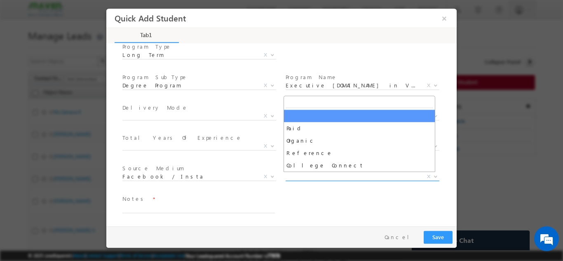
click at [301, 178] on span "X" at bounding box center [363, 176] width 154 height 8
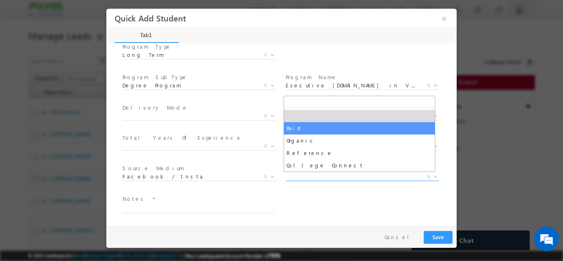
select select "Paid"
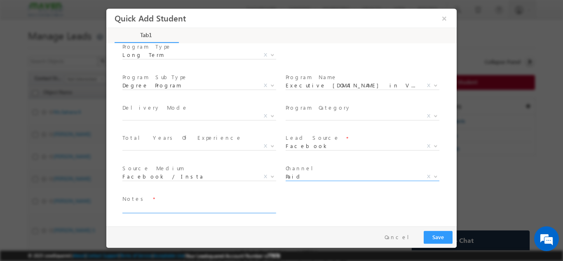
click at [220, 208] on textarea at bounding box center [198, 207] width 152 height 9
type textarea "Ask me to cb by 2 pm"
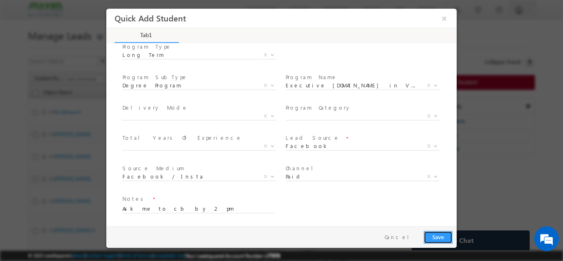
click at [435, 236] on button "Save" at bounding box center [438, 236] width 29 height 13
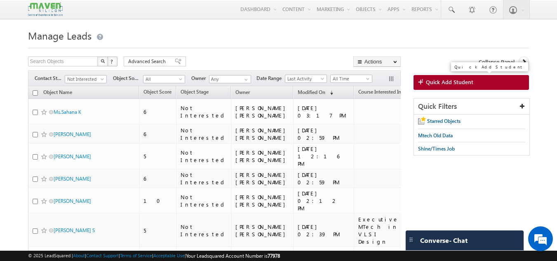
click at [480, 81] on link "Quick Add Student" at bounding box center [471, 82] width 116 height 15
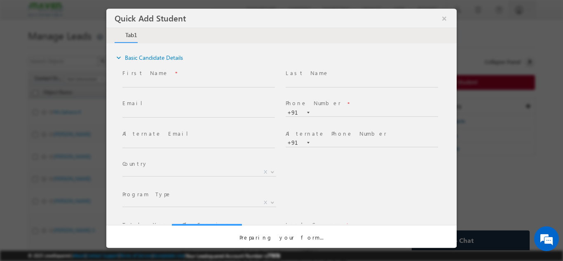
scroll to position [0, 0]
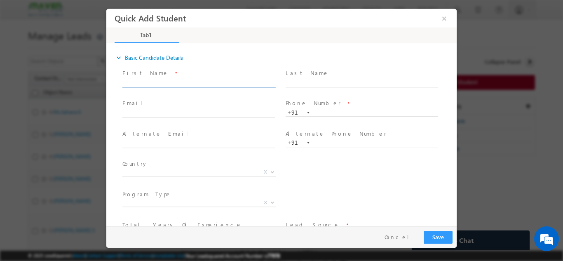
click at [213, 81] on input "text" at bounding box center [198, 83] width 152 height 8
paste input "[PERSON_NAME]"
type input "[PERSON_NAME]"
click at [177, 114] on input "text" at bounding box center [198, 113] width 152 height 8
paste input "[EMAIL_ADDRESS][DOMAIN_NAME]"
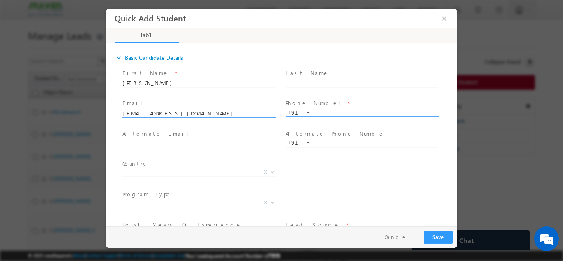
type input "[EMAIL_ADDRESS][DOMAIN_NAME]"
click at [328, 108] on input "text" at bounding box center [362, 112] width 152 height 8
paste input "9591297473"
type input "9591297473"
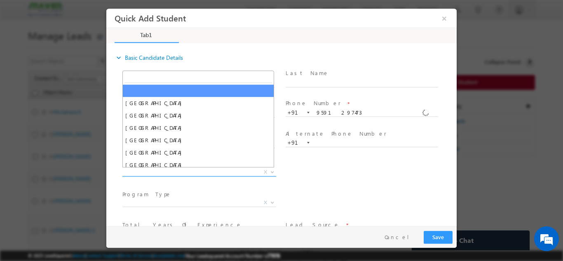
click at [219, 171] on span "X" at bounding box center [199, 172] width 154 height 8
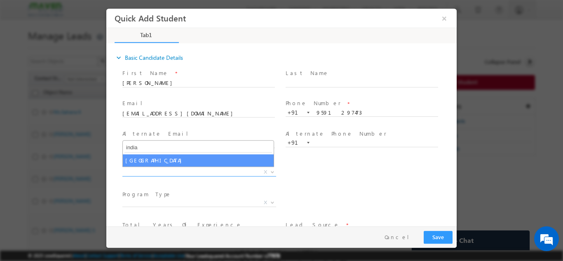
type input "india"
select select "[GEOGRAPHIC_DATA]"
select select
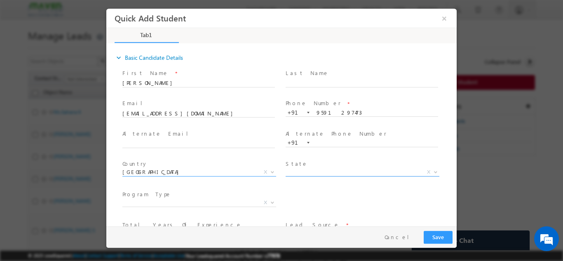
click at [310, 172] on span "X" at bounding box center [363, 172] width 154 height 8
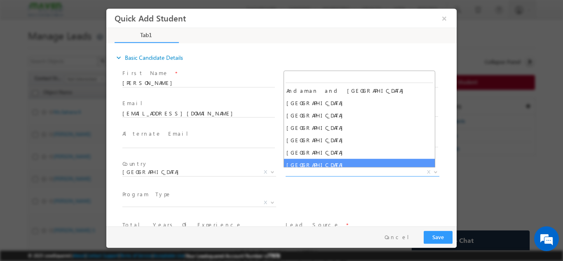
click at [301, 206] on div "City * X Others x Program Type * Long Term Short Term X" at bounding box center [289, 203] width 336 height 30
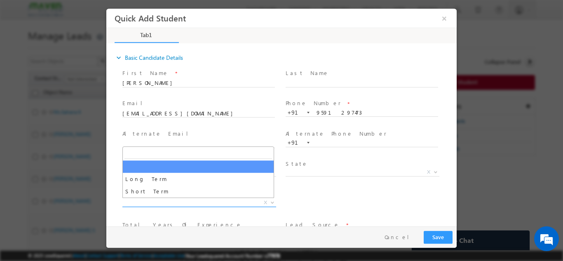
click at [231, 200] on span "X" at bounding box center [199, 202] width 154 height 8
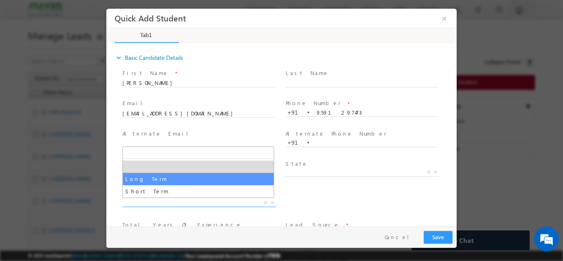
select select "Long Term"
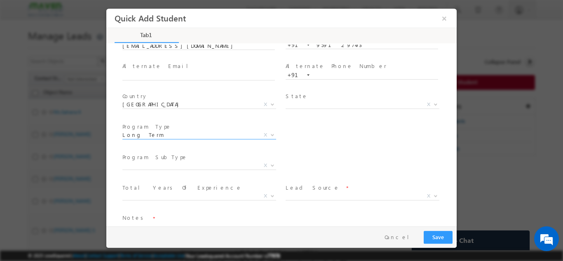
scroll to position [68, 0]
click at [232, 161] on span "X" at bounding box center [199, 165] width 154 height 8
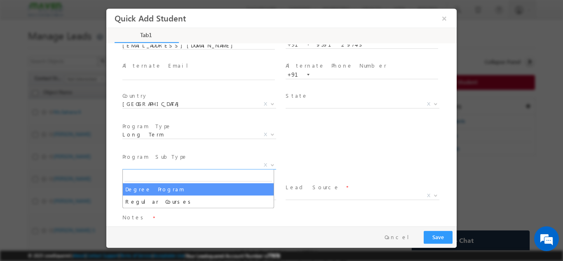
select select "Degree Program"
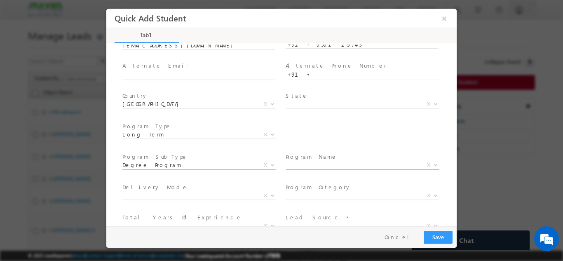
click at [324, 167] on span "X" at bounding box center [363, 165] width 154 height 8
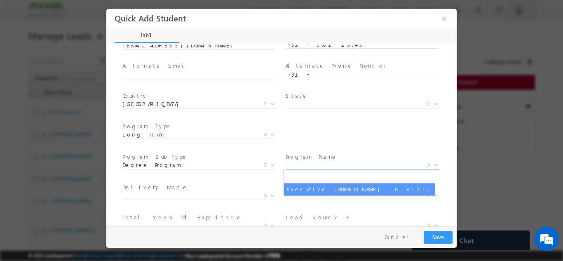
select select "Executive [DOMAIN_NAME] in VLSI Design"
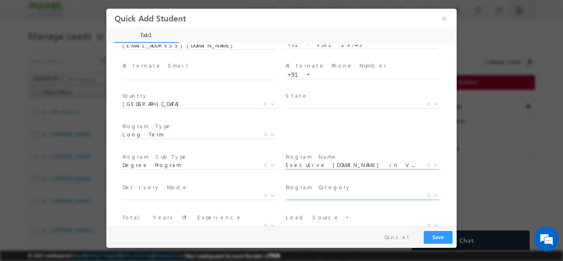
scroll to position [117, 0]
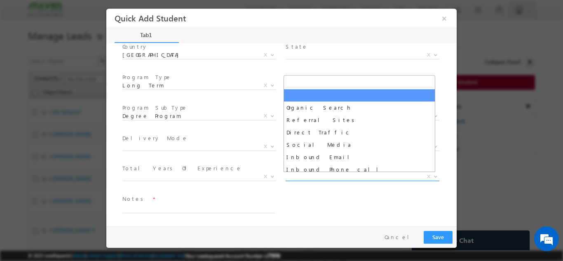
click at [323, 175] on span "X" at bounding box center [363, 176] width 154 height 8
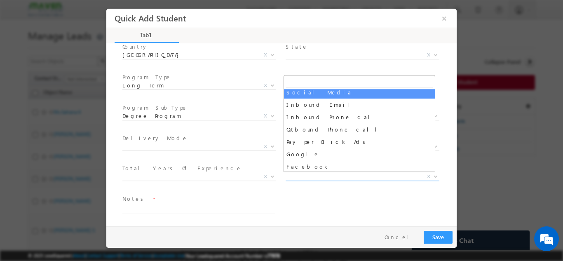
scroll to position [49, 0]
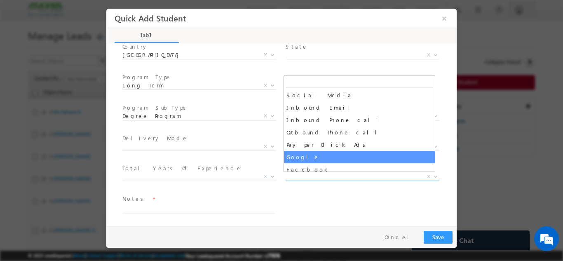
select select "Google"
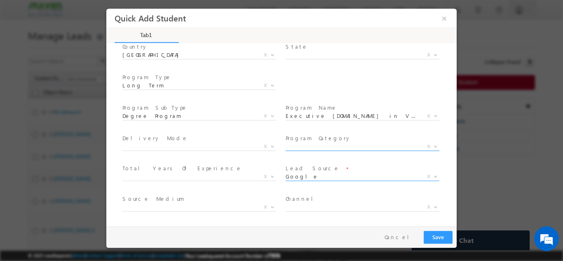
click at [300, 147] on span "X" at bounding box center [363, 146] width 154 height 8
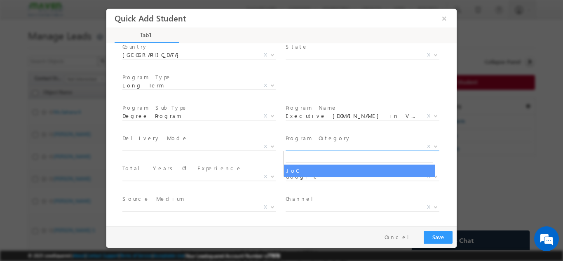
click at [201, 171] on span "Total Years Of Experience *" at bounding box center [198, 168] width 152 height 9
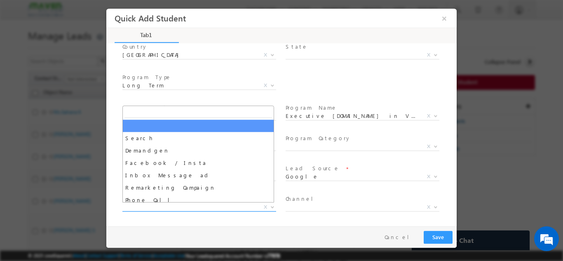
click at [209, 204] on span "X" at bounding box center [199, 207] width 154 height 8
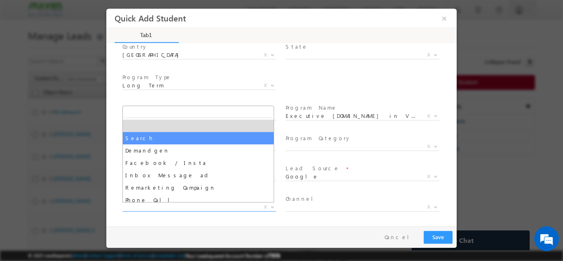
select select "Search"
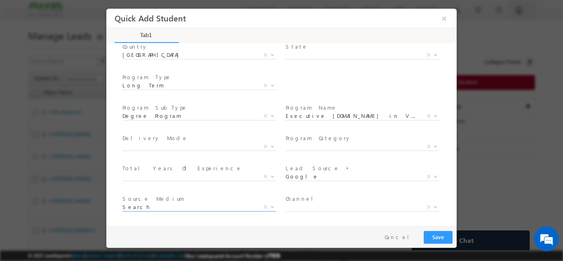
scroll to position [148, 0]
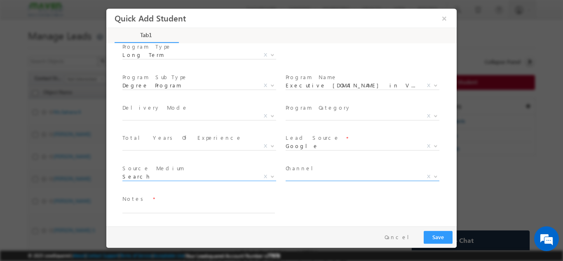
click at [323, 175] on span "X" at bounding box center [363, 176] width 154 height 8
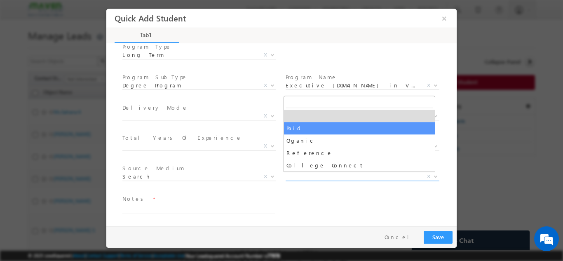
select select "Paid"
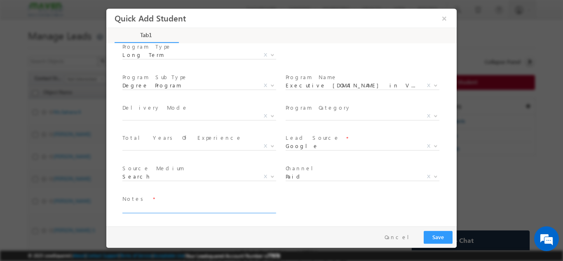
click at [191, 210] on textarea at bounding box center [198, 207] width 152 height 9
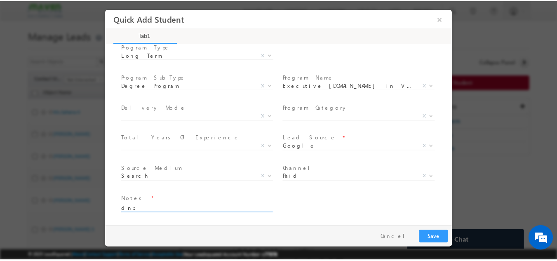
scroll to position [0, 0]
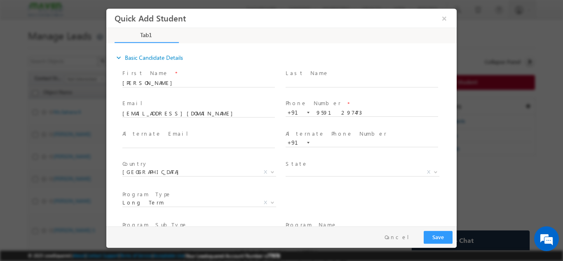
type textarea "dnp"
click at [443, 232] on button "Save" at bounding box center [438, 236] width 29 height 13
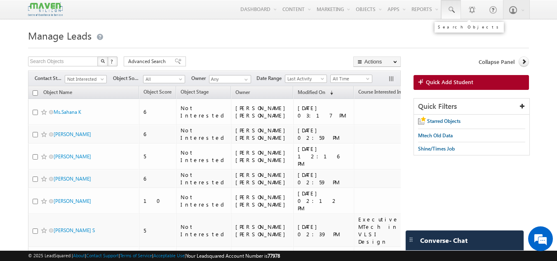
click at [450, 3] on link at bounding box center [451, 9] width 20 height 19
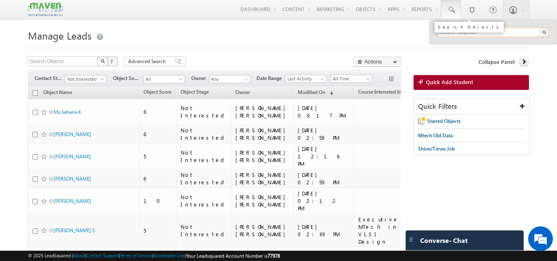
paste input "9591297473"
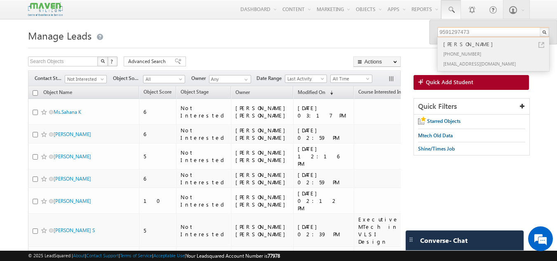
type input "9591297473"
click at [470, 49] on div "[PHONE_NUMBER]" at bounding box center [496, 54] width 110 height 10
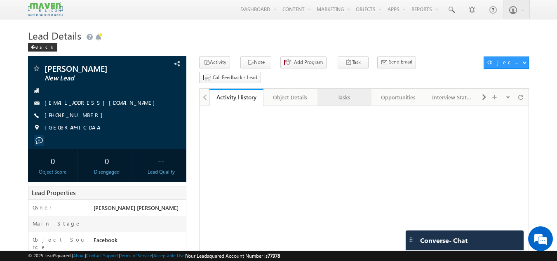
click at [349, 92] on div "Tasks" at bounding box center [344, 97] width 40 height 10
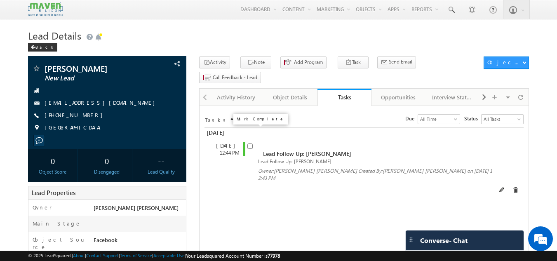
click at [251, 143] on input "checkbox" at bounding box center [249, 145] width 5 height 5
checkbox input "false"
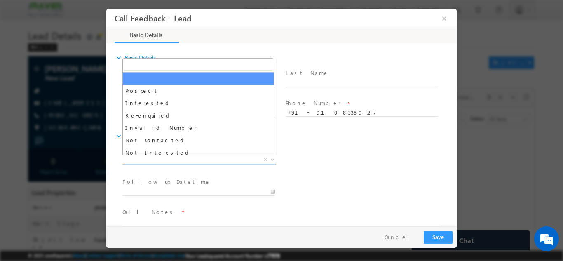
click at [212, 161] on span "X" at bounding box center [199, 159] width 154 height 8
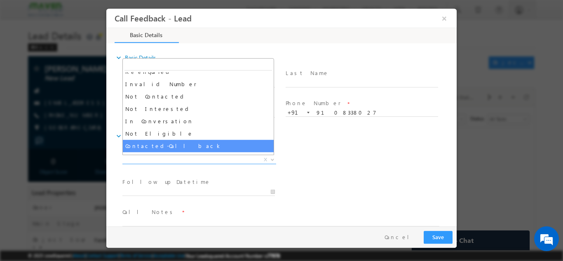
select select "Contacted-Call back"
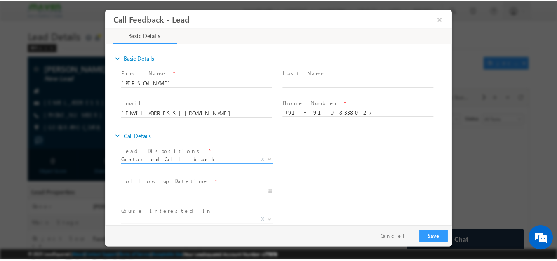
scroll to position [44, 0]
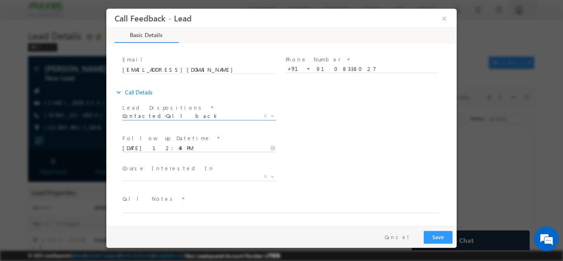
click at [181, 146] on input "[DATE] 12:44 PM" at bounding box center [198, 148] width 152 height 8
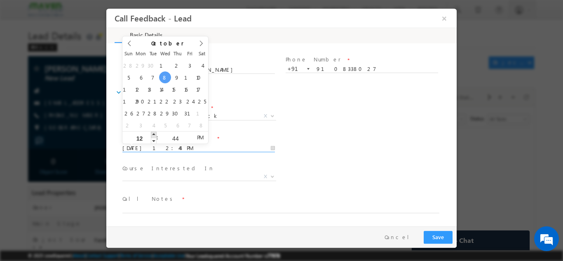
type input "[DATE] 1:44 PM"
type input "01"
click at [154, 133] on span at bounding box center [154, 134] width 6 height 6
type input "[DATE] 2:44 PM"
type input "02"
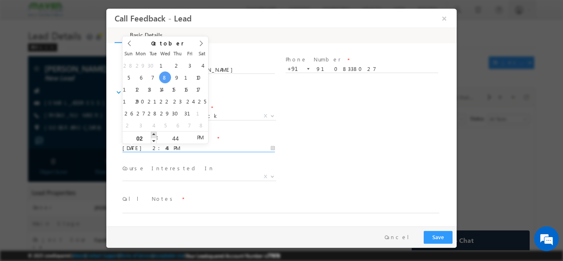
click at [154, 133] on span at bounding box center [154, 134] width 6 height 6
click at [178, 138] on input "44" at bounding box center [175, 137] width 34 height 5
type input "00"
type input "[DATE] 2:00 PM"
click at [167, 204] on textarea at bounding box center [280, 207] width 317 height 9
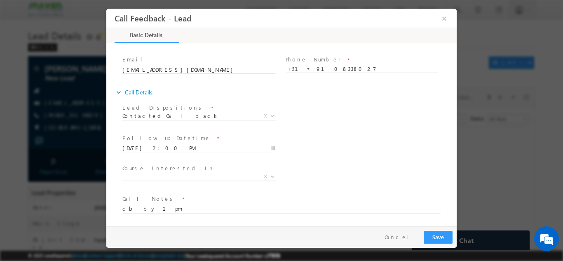
type textarea "cb by 2 pm"
click at [434, 230] on div "Pay & Save Save Cancel" at bounding box center [283, 236] width 354 height 21
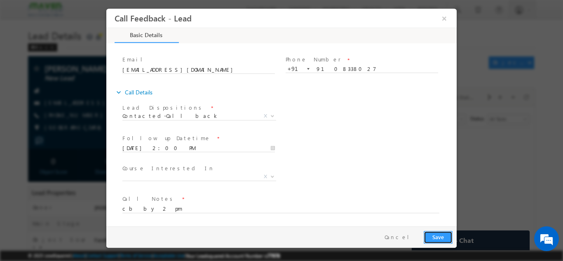
click at [434, 236] on button "Save" at bounding box center [438, 236] width 29 height 13
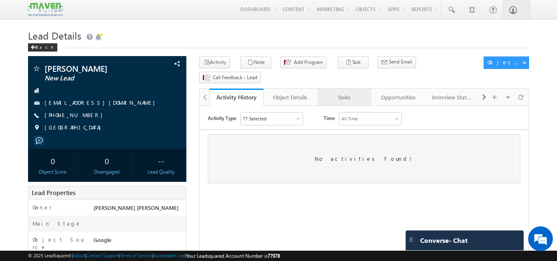
click at [340, 92] on div "Tasks" at bounding box center [344, 97] width 40 height 10
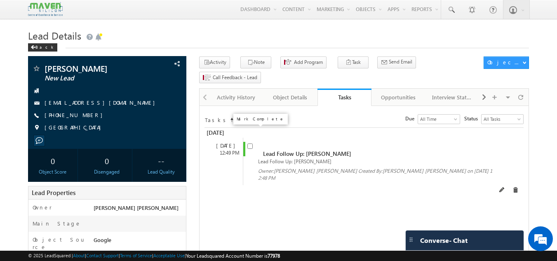
click at [250, 143] on input "checkbox" at bounding box center [249, 145] width 5 height 5
checkbox input "false"
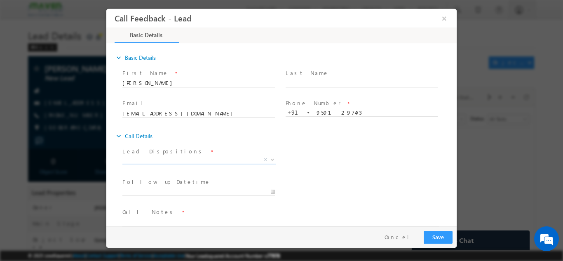
click at [185, 158] on span "X" at bounding box center [199, 159] width 154 height 8
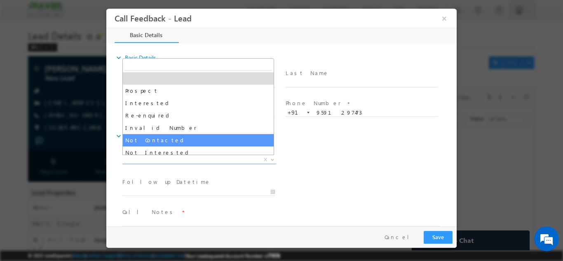
select select "Not Contacted"
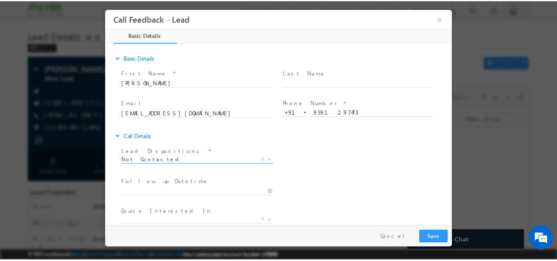
scroll to position [44, 0]
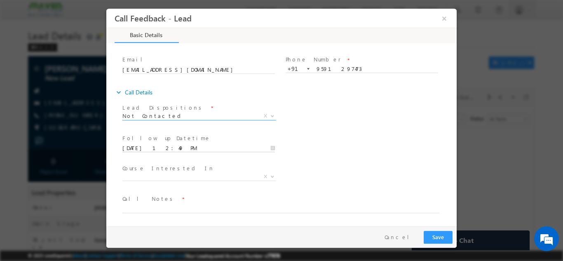
click at [185, 145] on input "[DATE] 12:49 PM" at bounding box center [198, 148] width 152 height 8
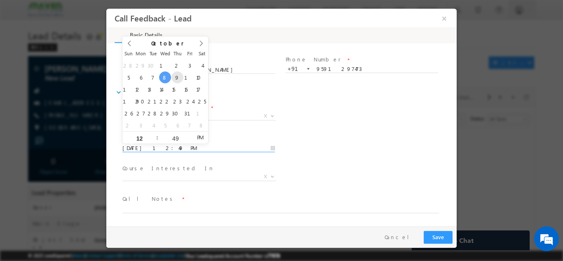
type input "[DATE] 12:49 PM"
click at [228, 174] on span "X" at bounding box center [199, 176] width 154 height 8
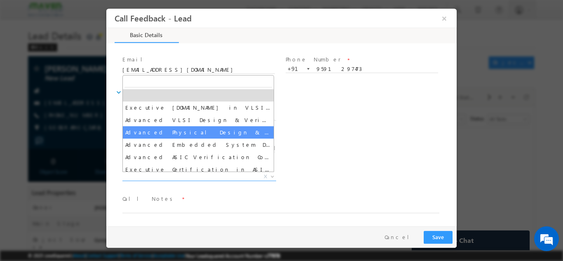
click at [336, 126] on div "Lead Dispositions * Prospect Interested Re-enquired Invalid Number Not Contacte…" at bounding box center [289, 116] width 336 height 30
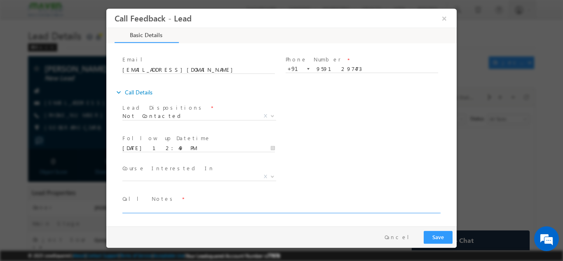
click at [191, 210] on textarea at bounding box center [280, 207] width 317 height 9
type textarea "dnp"
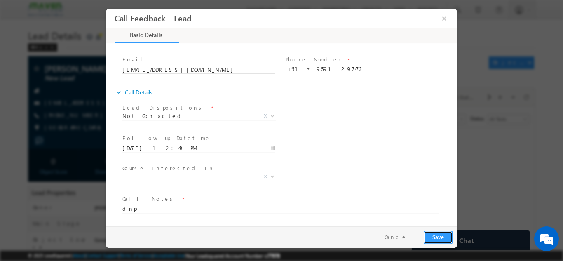
click at [438, 230] on button "Save" at bounding box center [438, 236] width 29 height 13
